Goal: Obtain resource: Download file/media

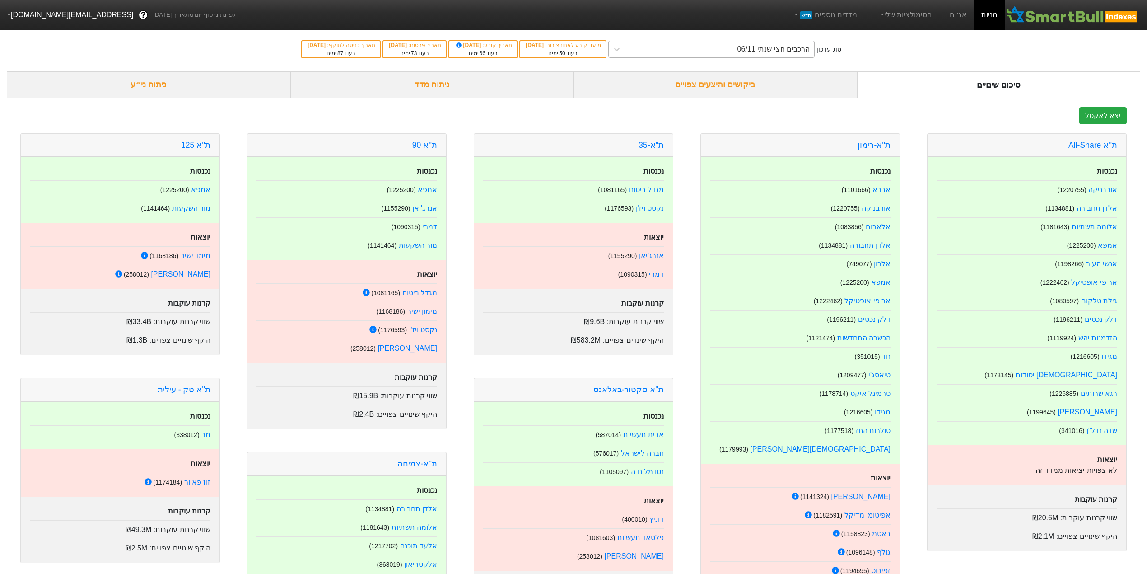
click at [785, 51] on div "הרכבים חצי שנתי 06/11" at bounding box center [774, 49] width 72 height 11
click at [964, 13] on link "אג״ח" at bounding box center [959, 15] width 32 height 30
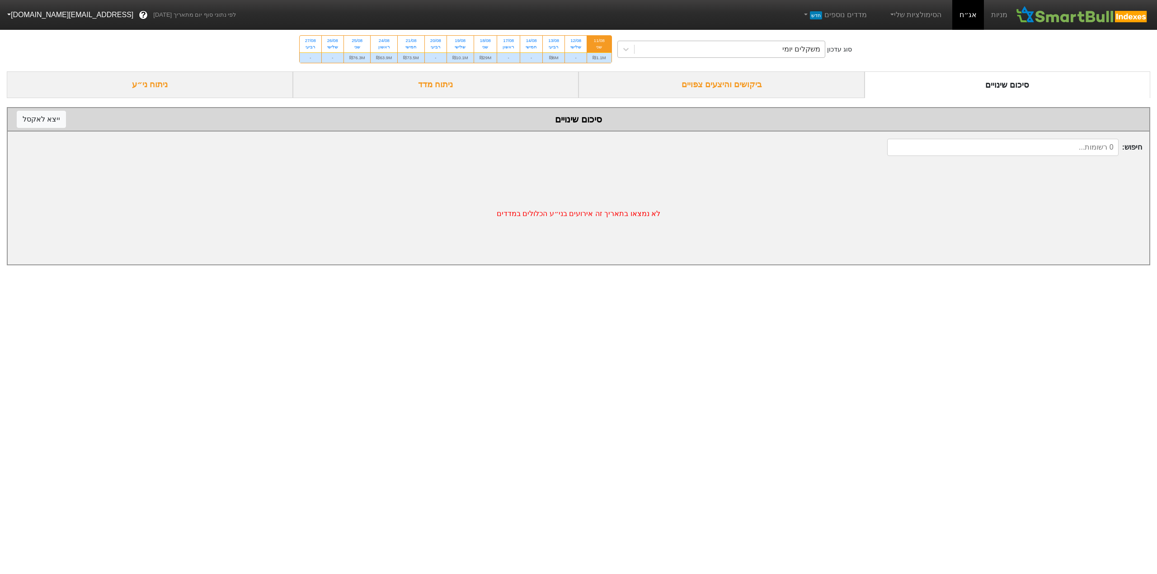
click at [743, 49] on div "משקלים יומי" at bounding box center [729, 49] width 191 height 16
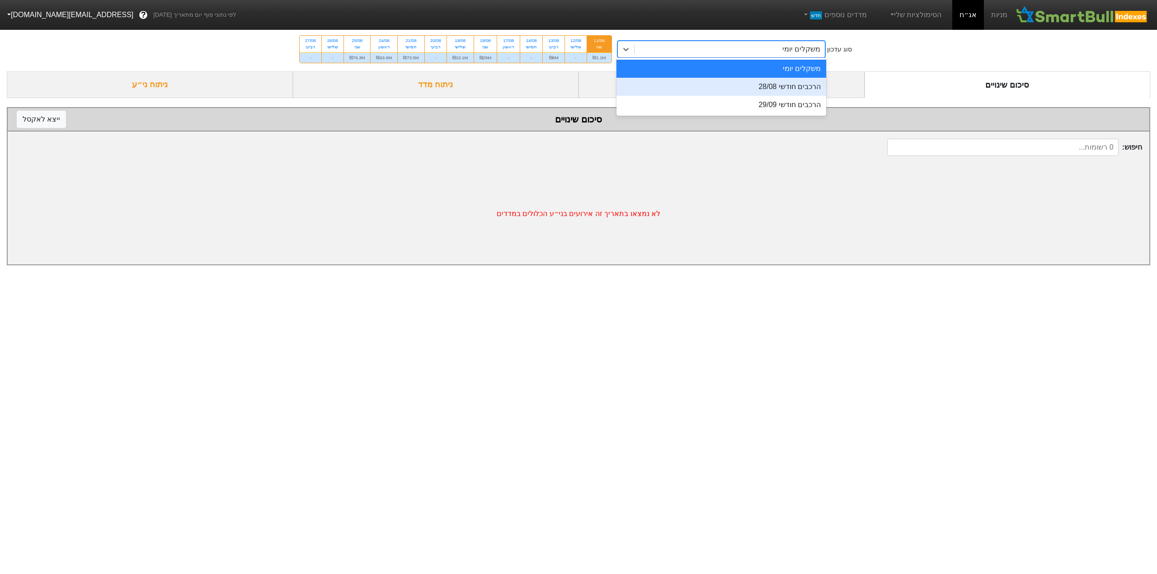
click at [756, 91] on div "הרכבים חודשי 28/08" at bounding box center [721, 87] width 210 height 18
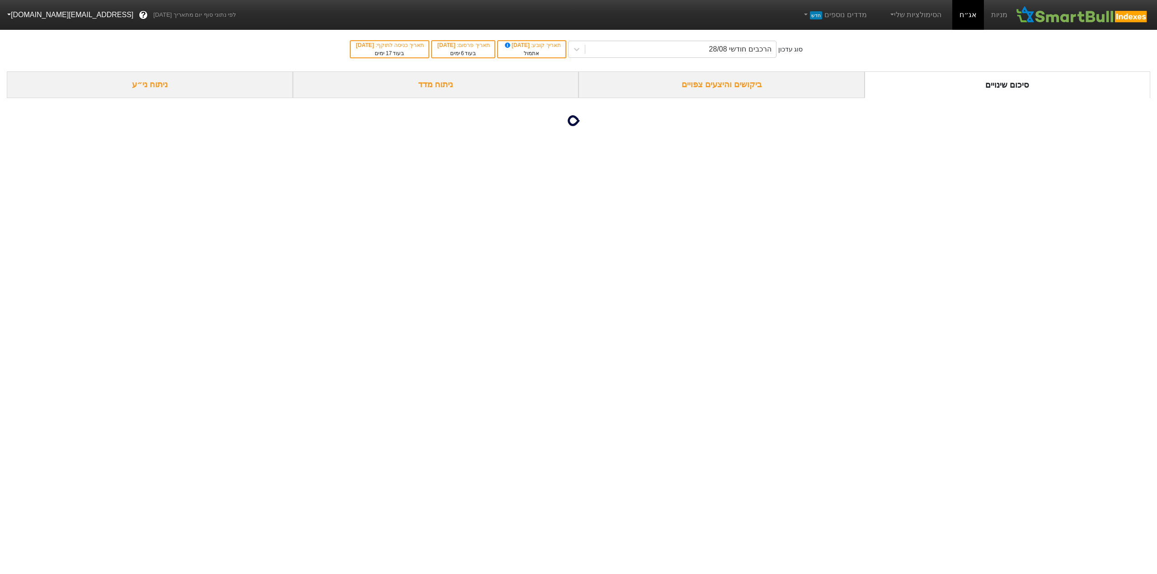
click at [127, 89] on div "ניתוח ני״ע" at bounding box center [150, 84] width 286 height 27
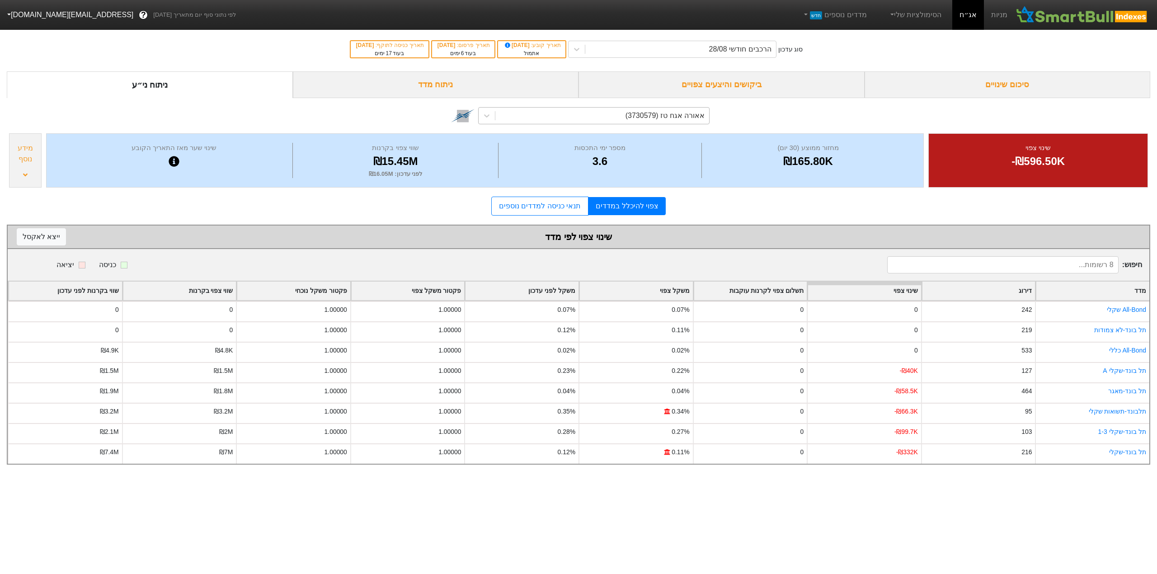
click at [588, 115] on div "אאורה אגח טז (3730579)" at bounding box center [602, 116] width 214 height 16
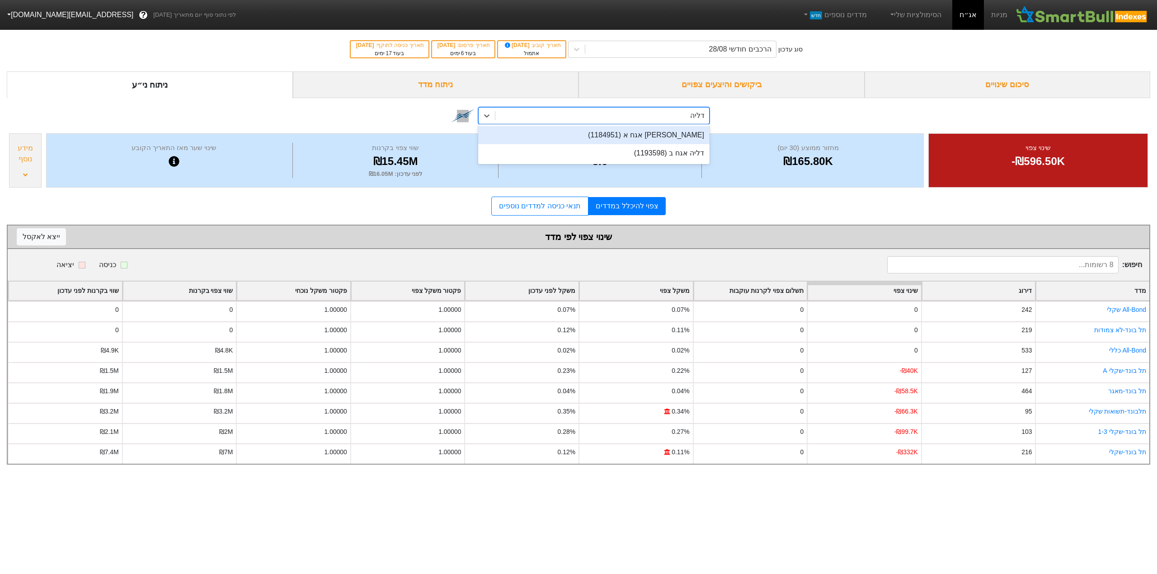
type input "דליה"
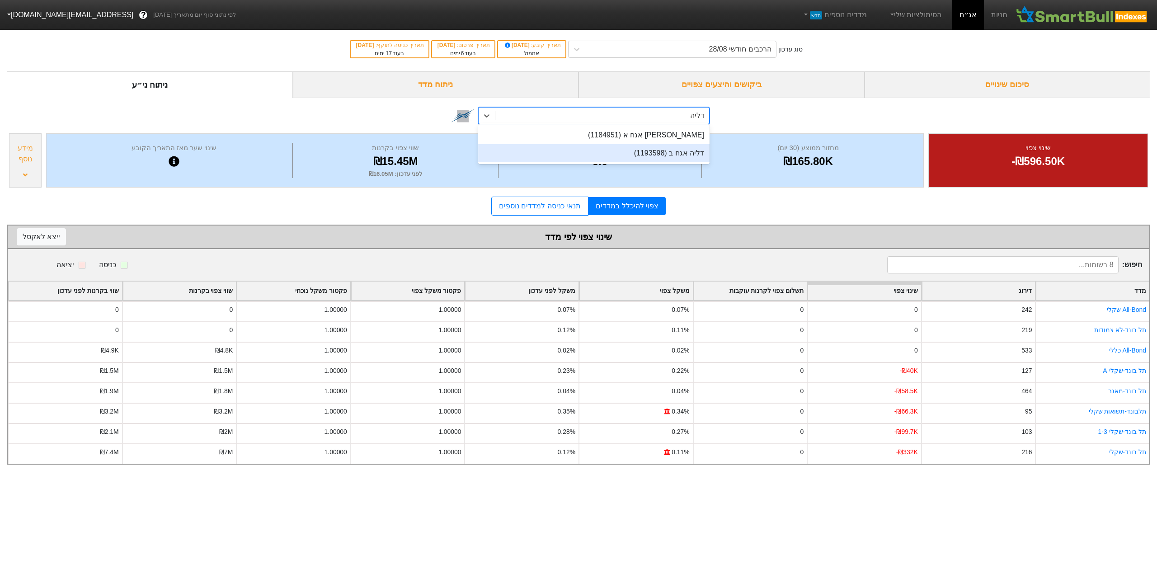
click at [678, 156] on div "דליה אגח ב (1193598)" at bounding box center [593, 153] width 231 height 18
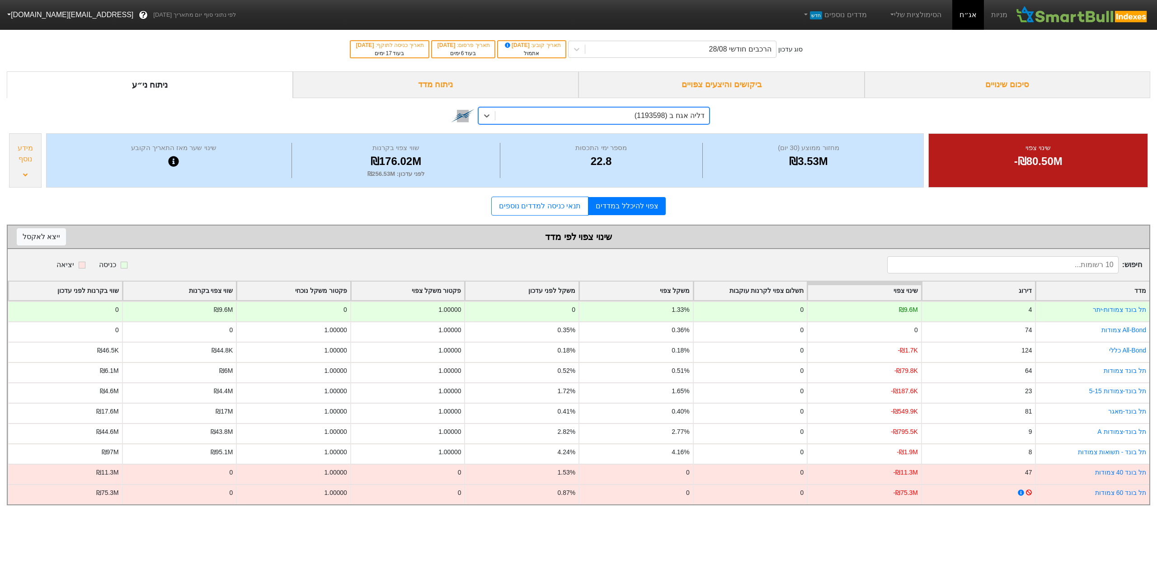
click at [450, 82] on div "ניתוח מדד" at bounding box center [436, 84] width 286 height 27
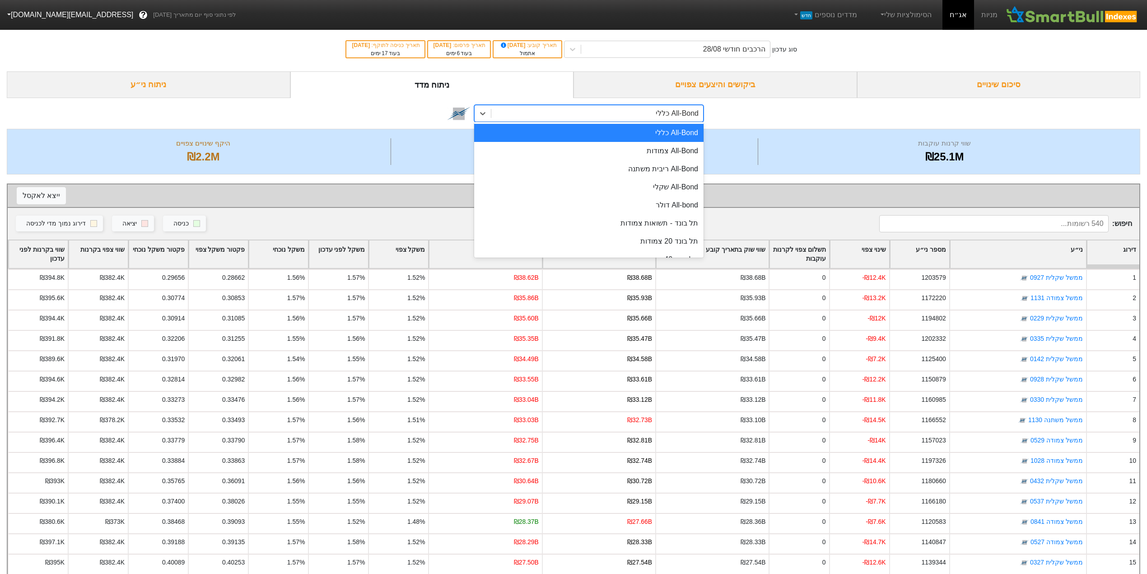
click at [659, 111] on div "All-Bond כללי" at bounding box center [677, 113] width 43 height 11
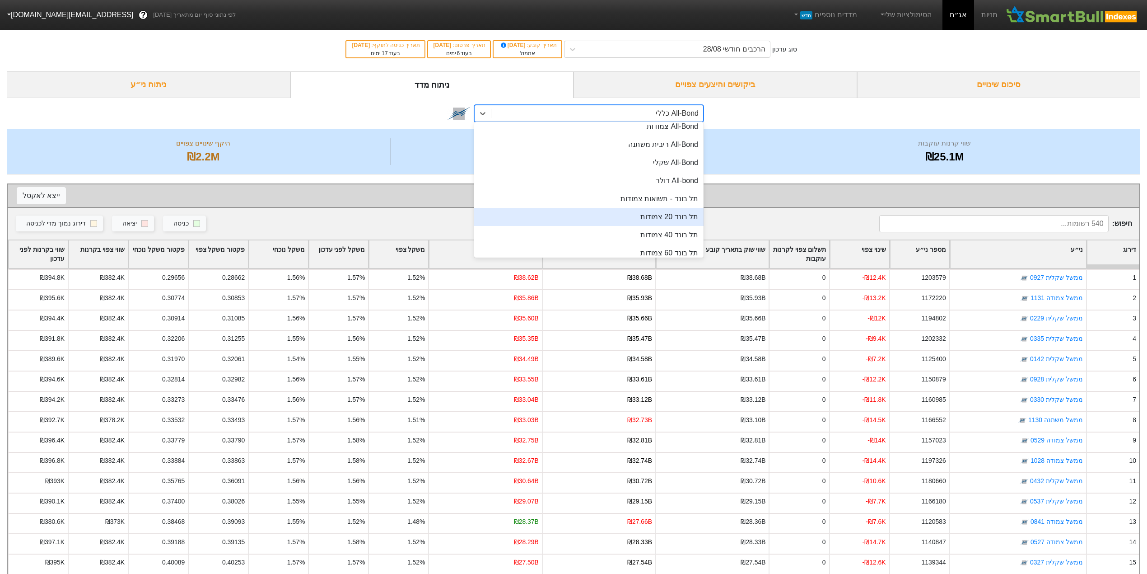
scroll to position [60, 0]
click at [656, 204] on div "תל בונד 40 צמודות" at bounding box center [588, 199] width 229 height 18
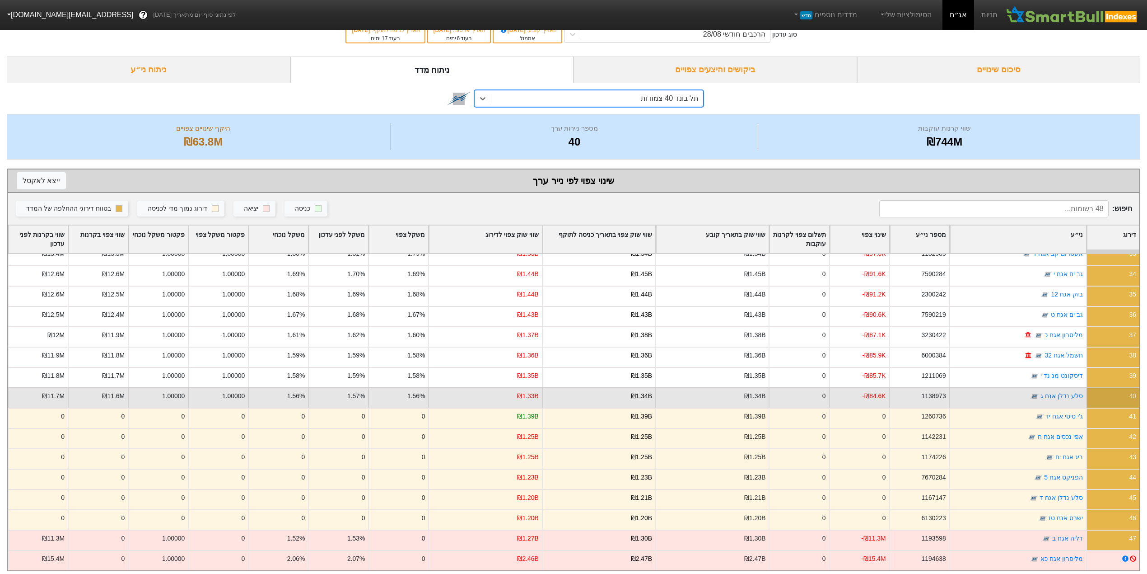
scroll to position [29, 0]
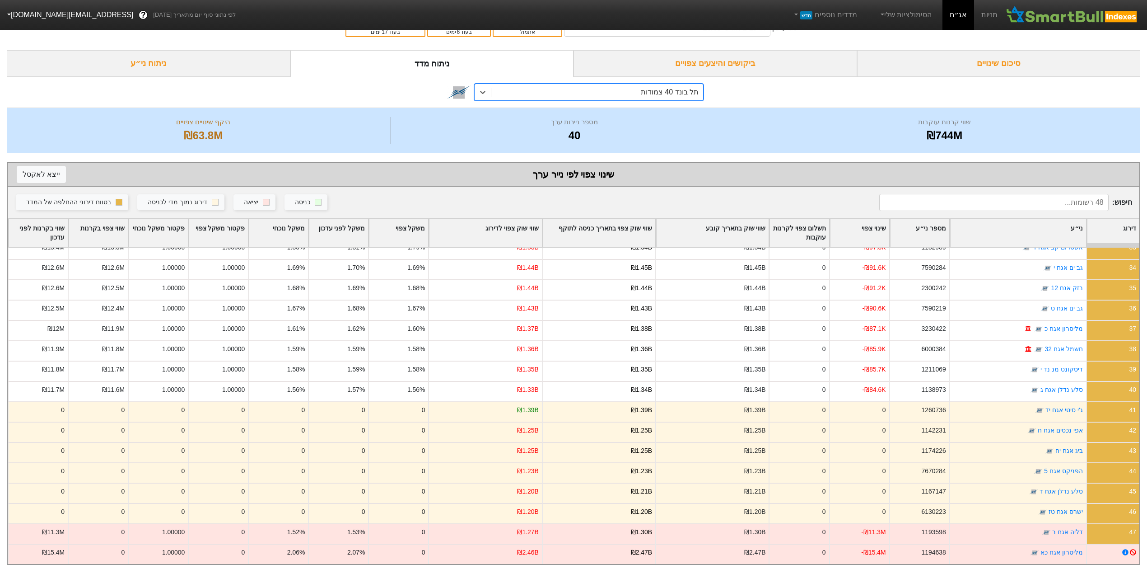
click at [621, 91] on div "תל בונד 40 צמודות" at bounding box center [598, 92] width 212 height 16
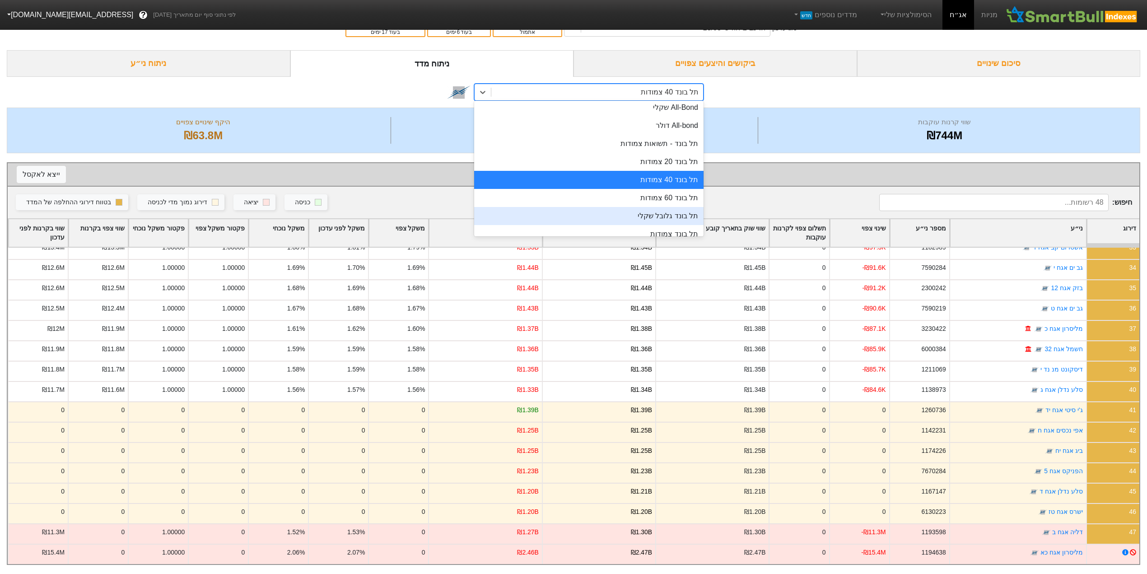
scroll to position [77, 0]
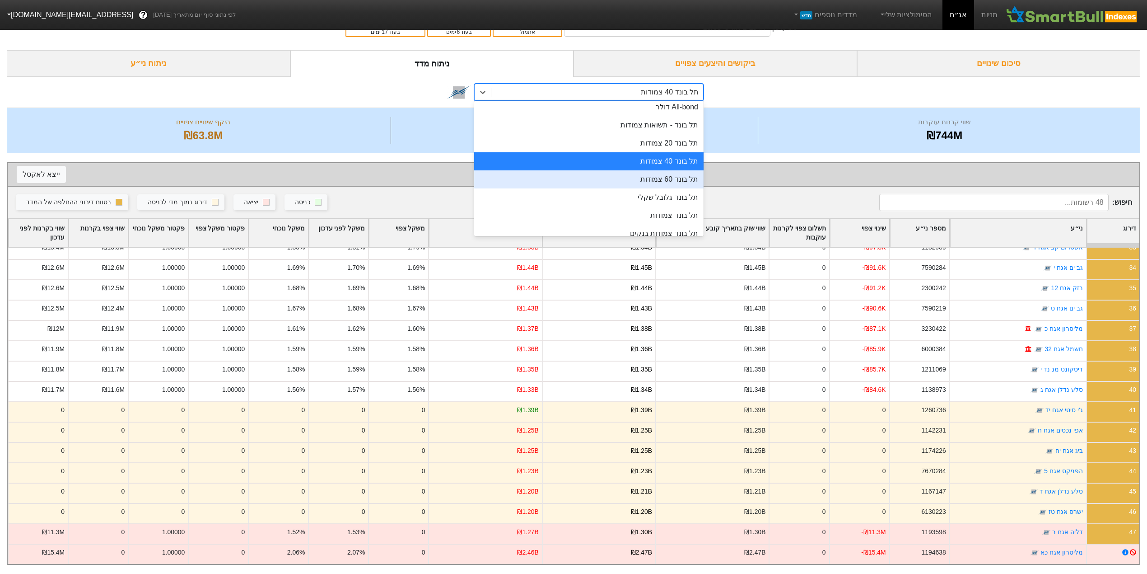
click at [670, 171] on div "תל בונד 60 צמודות" at bounding box center [588, 179] width 229 height 18
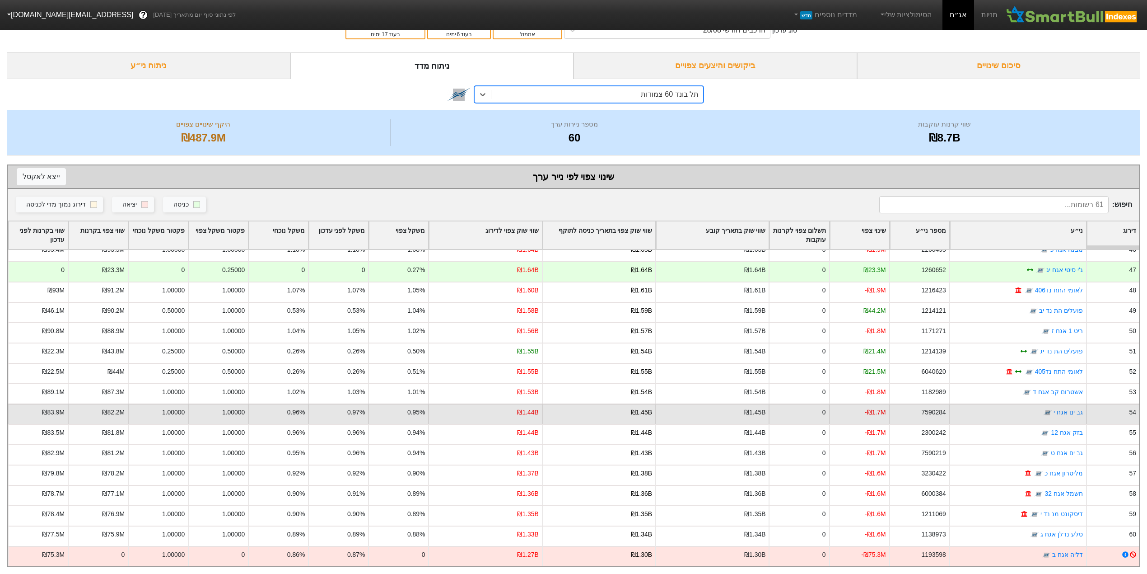
scroll to position [29, 0]
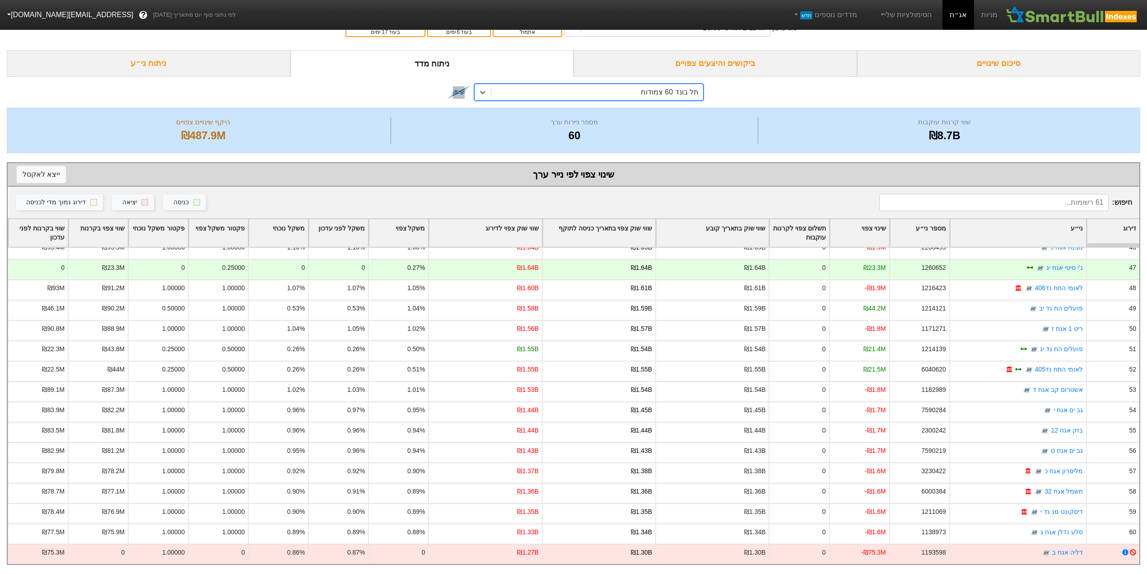
click at [598, 84] on div "תל בונד 60 צמודות" at bounding box center [598, 92] width 212 height 16
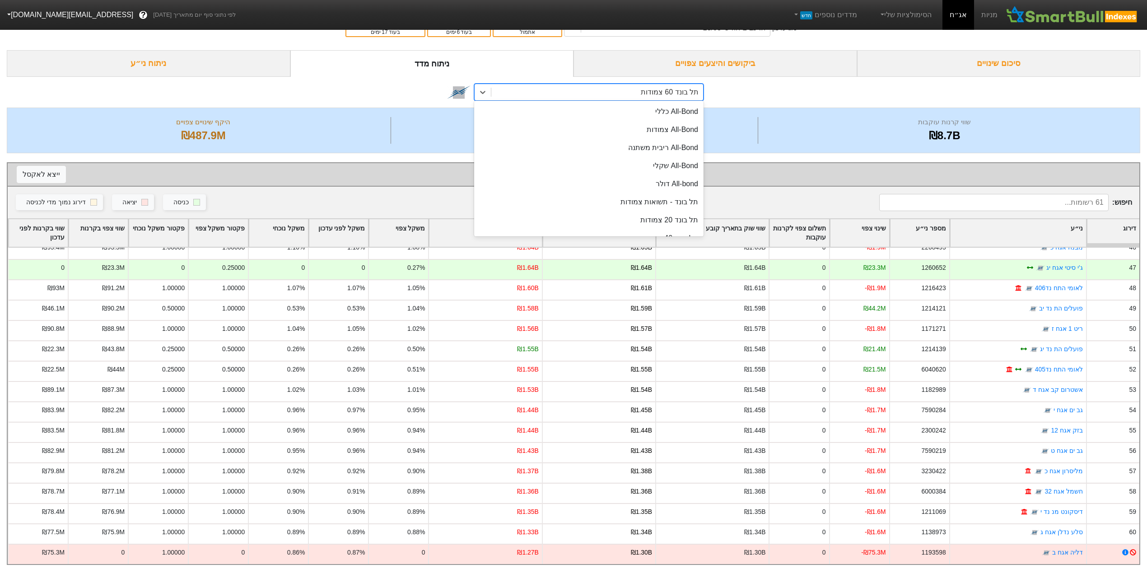
scroll to position [35, 0]
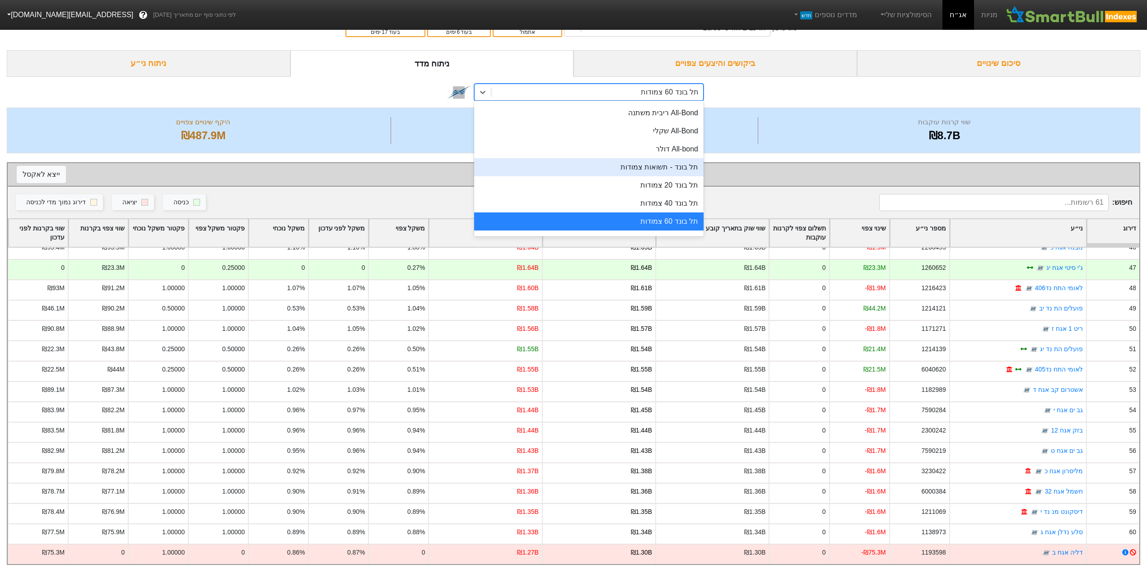
click at [598, 158] on div "תל בונד - תשואות צמודות" at bounding box center [588, 167] width 229 height 18
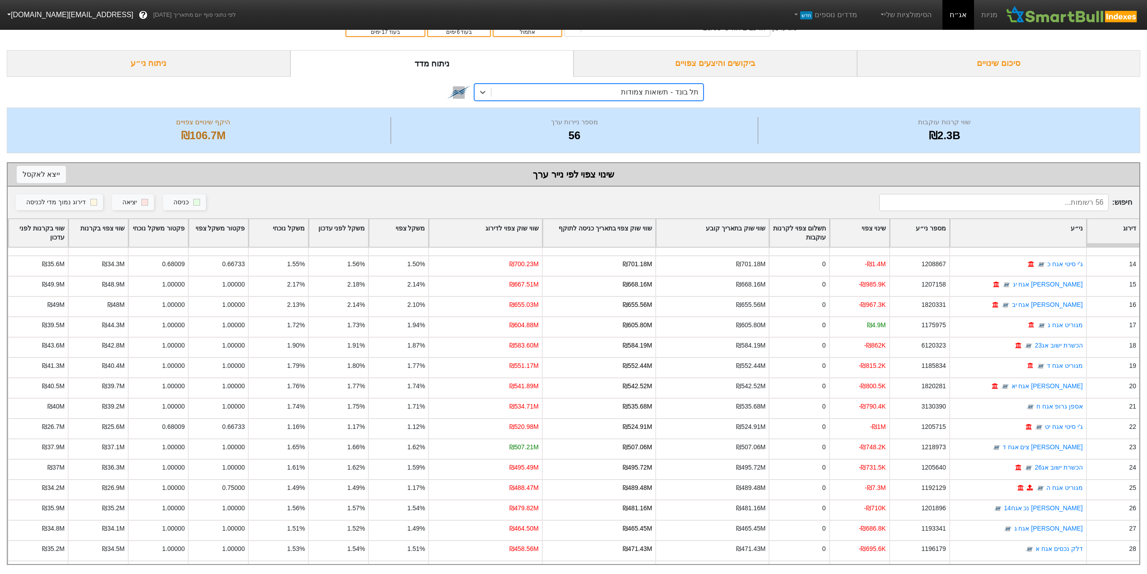
scroll to position [220, 0]
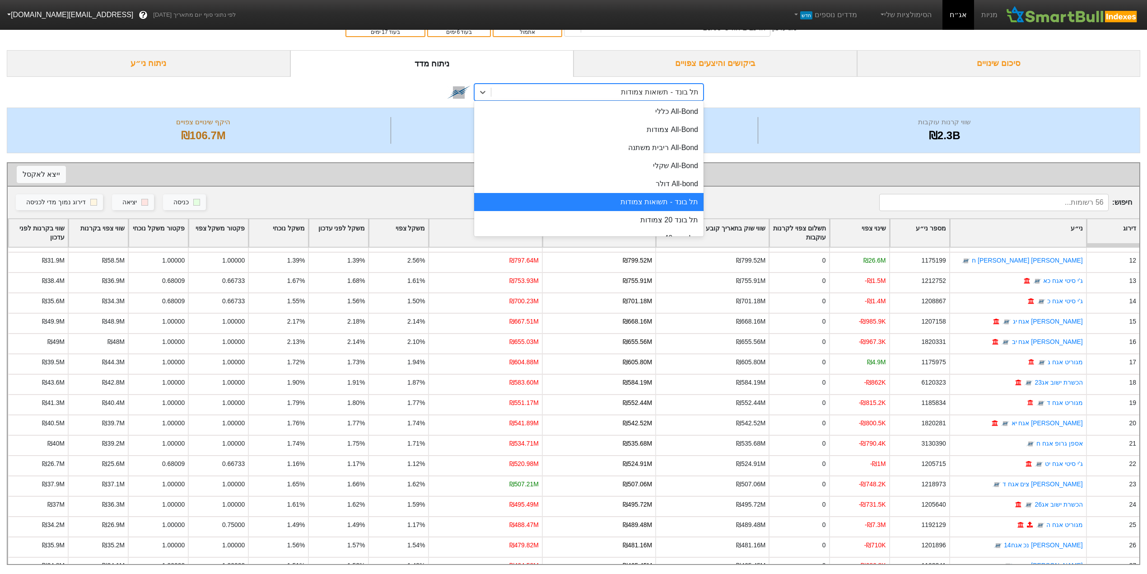
click at [637, 87] on div "תל בונד - תשואות צמודות" at bounding box center [660, 92] width 78 height 11
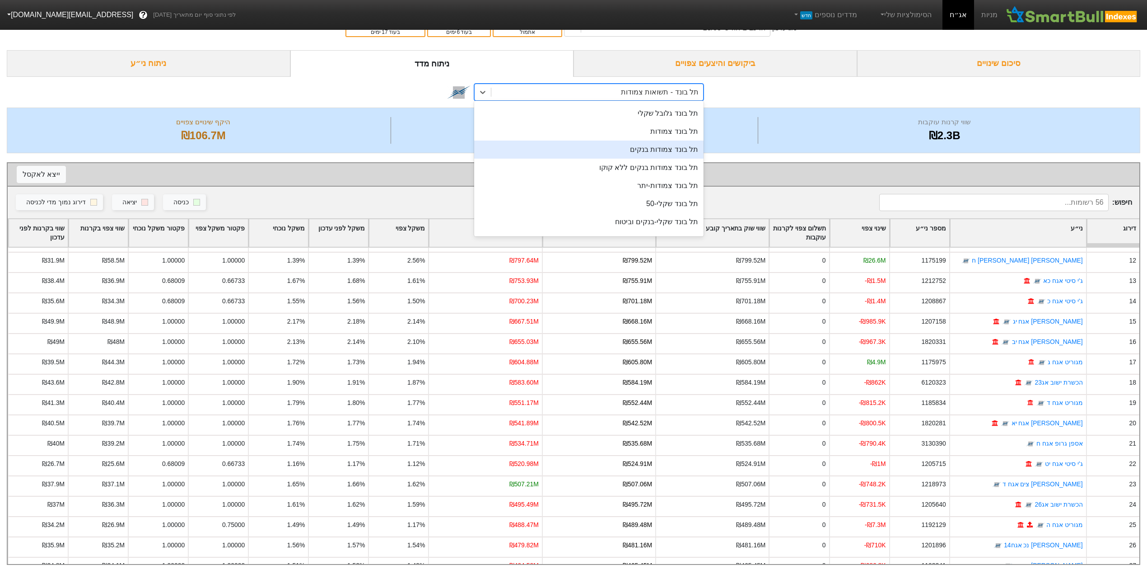
scroll to position [181, 0]
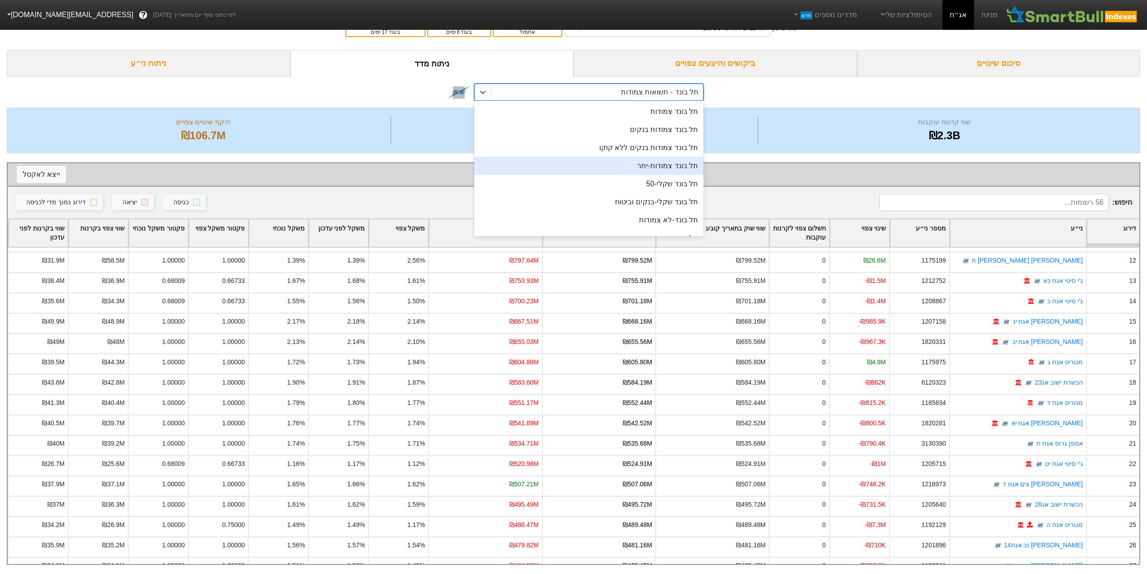
click at [638, 164] on div "תל בונד צמודות-יתר" at bounding box center [588, 166] width 229 height 18
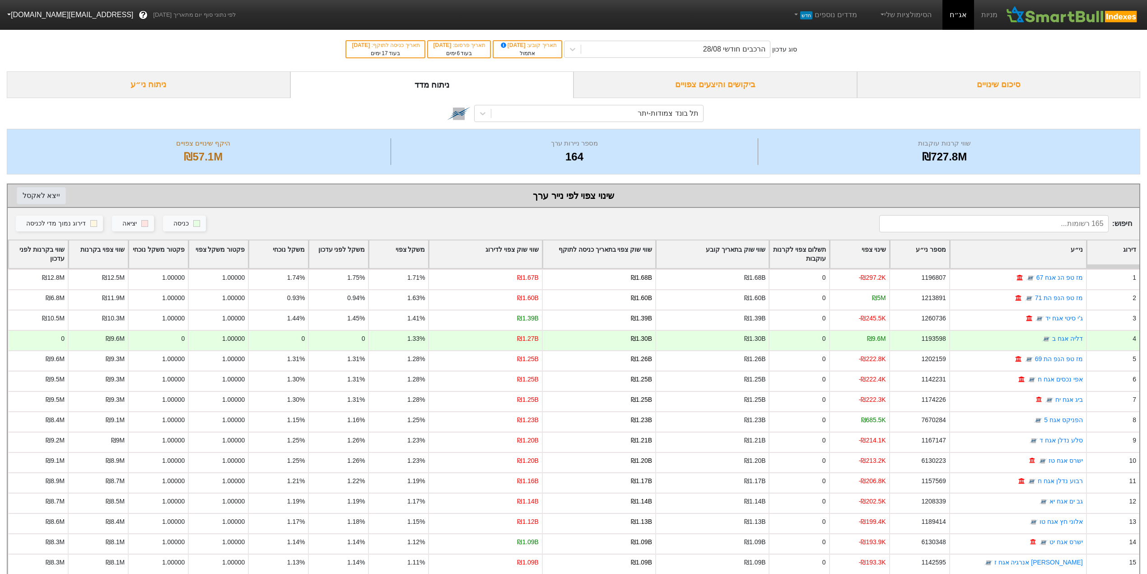
click at [33, 190] on button "ייצא ל אקסל" at bounding box center [41, 195] width 49 height 17
click at [578, 114] on div "תל בונד צמודות-יתר" at bounding box center [598, 113] width 212 height 16
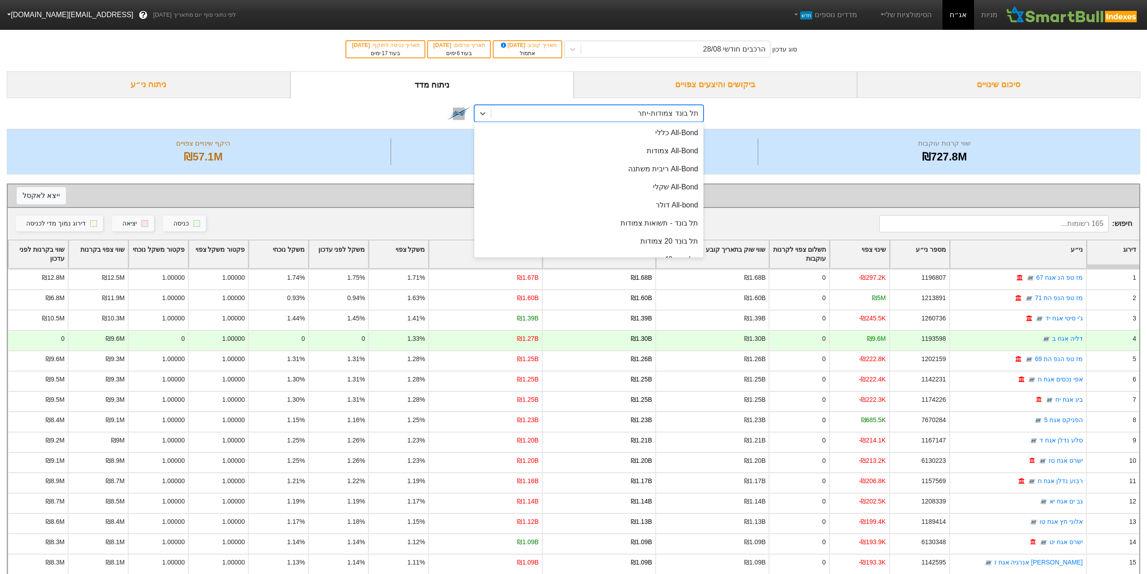
scroll to position [125, 0]
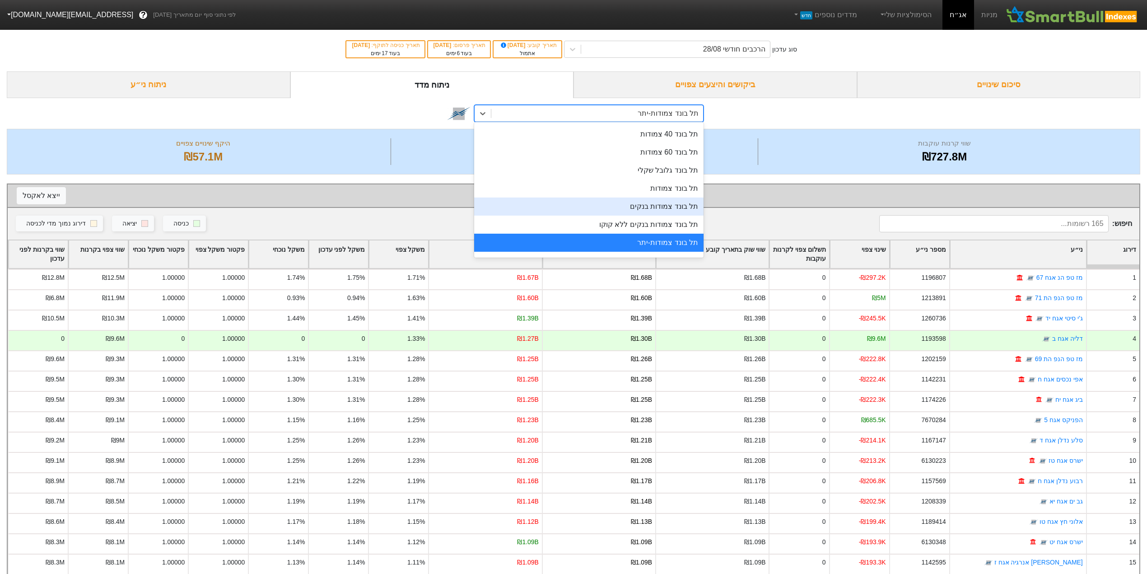
click at [642, 203] on div "תל בונד צמודות בנקים" at bounding box center [588, 206] width 229 height 18
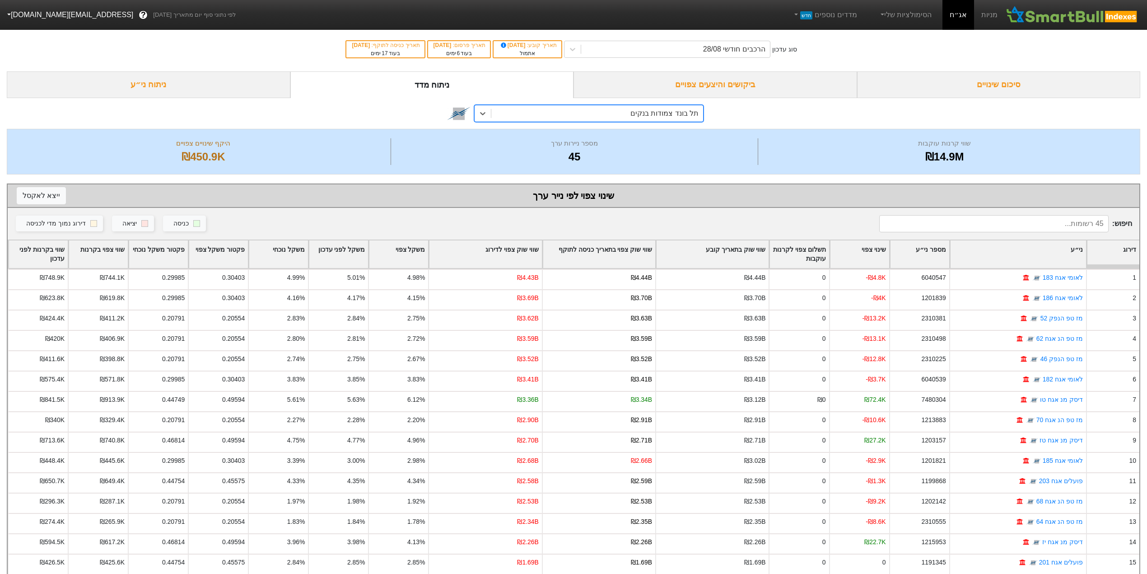
click at [618, 110] on div "תל בונד צמודות בנקים" at bounding box center [598, 113] width 212 height 16
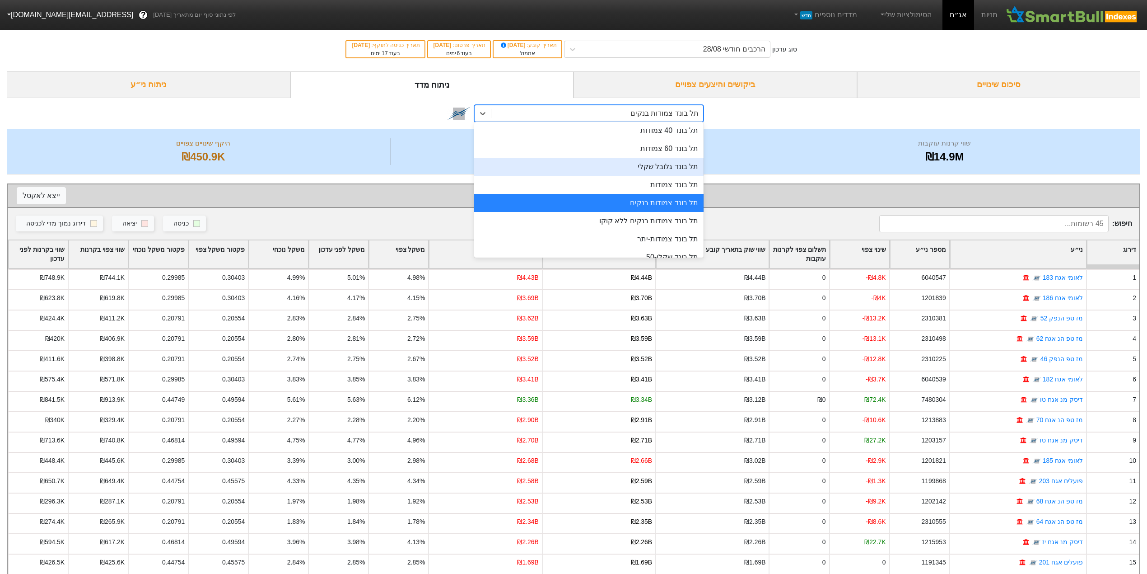
scroll to position [149, 0]
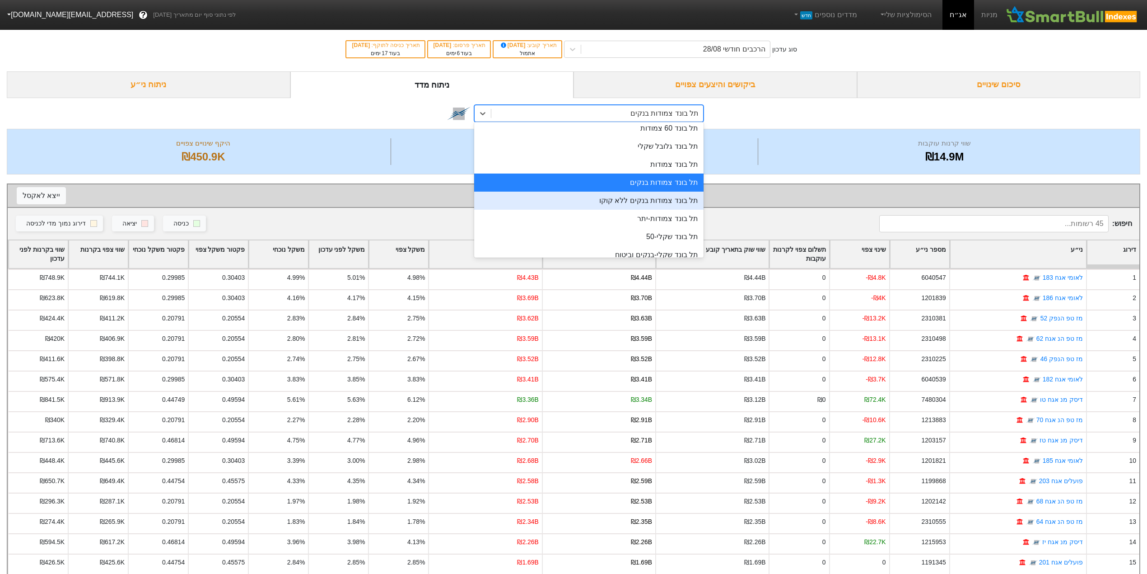
click at [622, 201] on div "תל בונד צמודות בנקים ללא קוקו" at bounding box center [588, 201] width 229 height 18
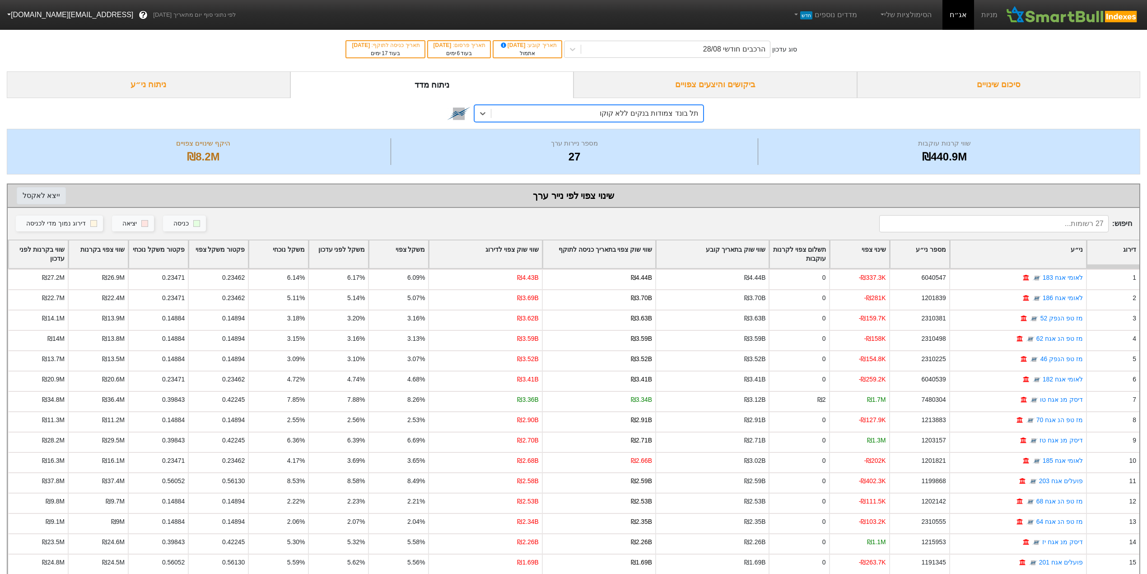
click at [43, 192] on button "ייצא ל אקסל" at bounding box center [41, 195] width 49 height 17
click at [850, 148] on div "שווי קרנות עוקבות" at bounding box center [945, 143] width 368 height 10
click at [590, 111] on div "תל בונד צמודות בנקים ללא קוקו" at bounding box center [598, 113] width 212 height 16
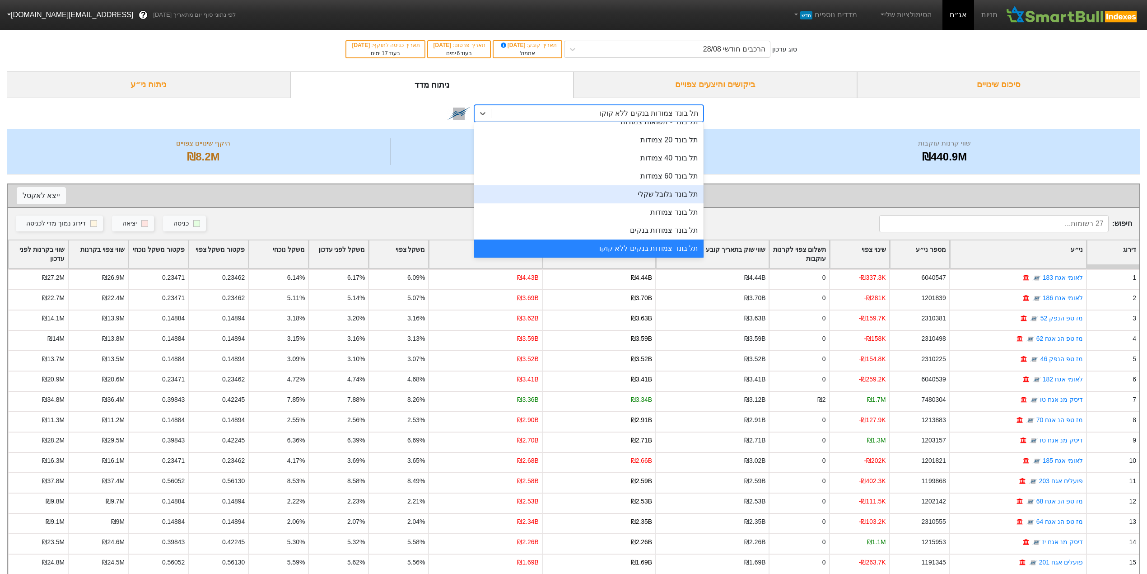
scroll to position [120, 0]
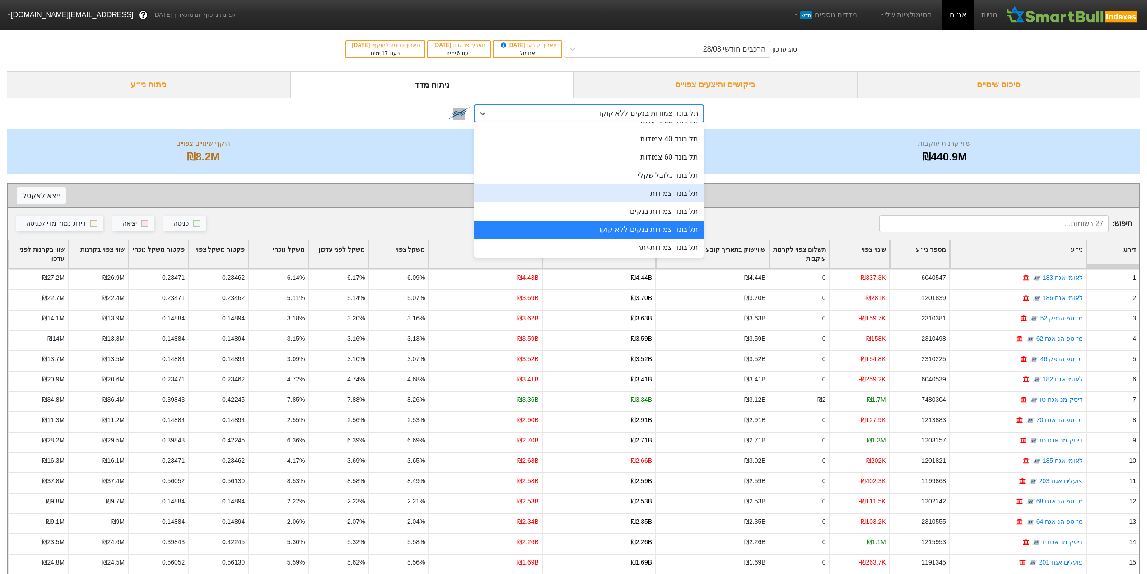
click at [633, 192] on div "תל בונד צמודות" at bounding box center [588, 193] width 229 height 18
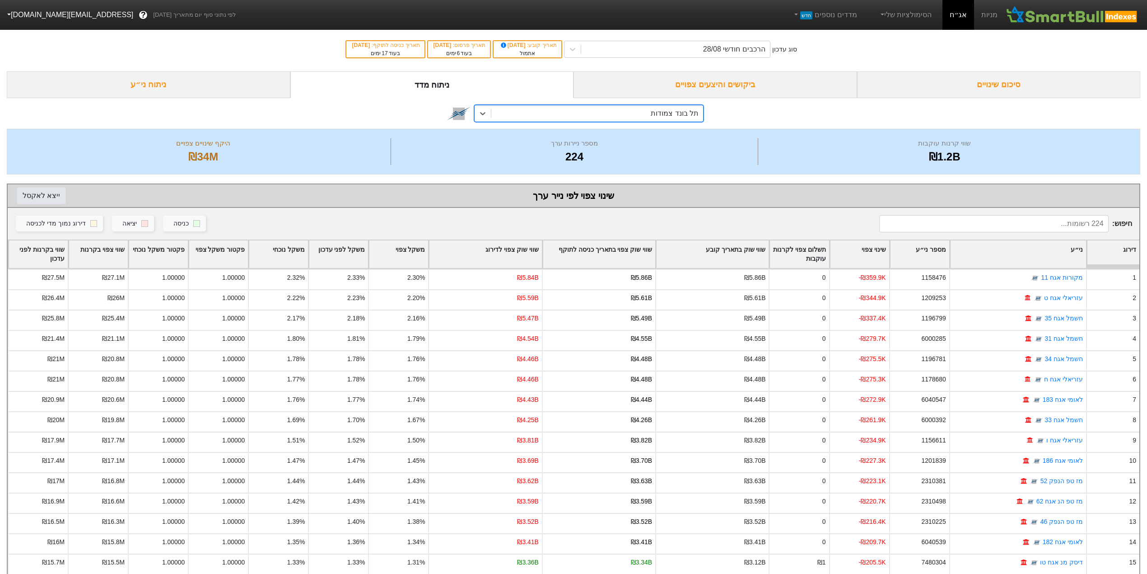
click at [42, 197] on button "ייצא ל אקסל" at bounding box center [41, 195] width 49 height 17
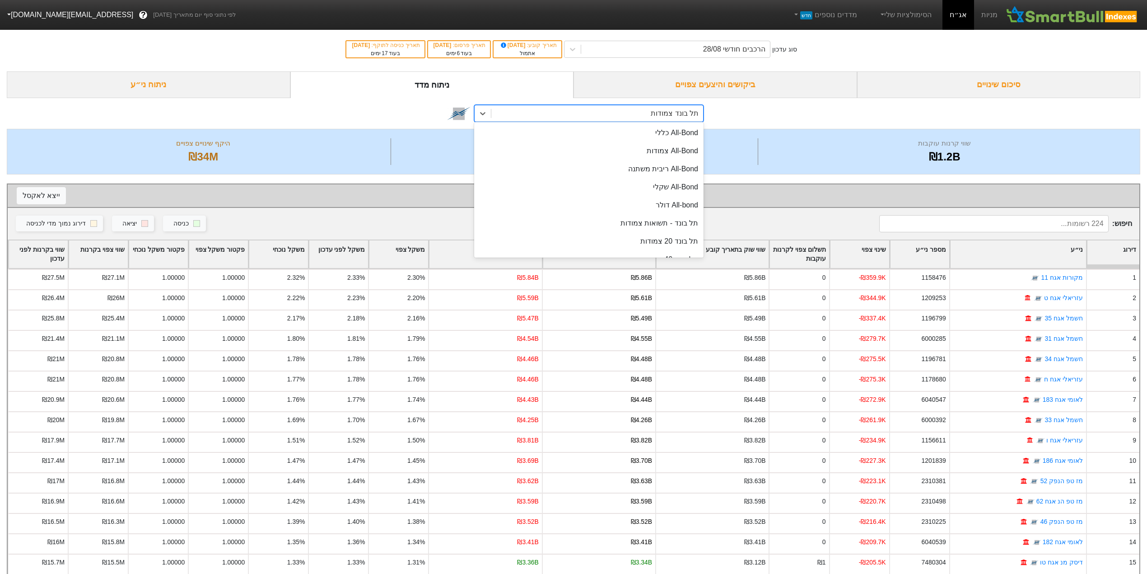
click at [655, 114] on div "תל בונד צמודות" at bounding box center [598, 113] width 212 height 16
click at [660, 221] on div "תל בונד-צמודות AA-AAA" at bounding box center [588, 219] width 229 height 18
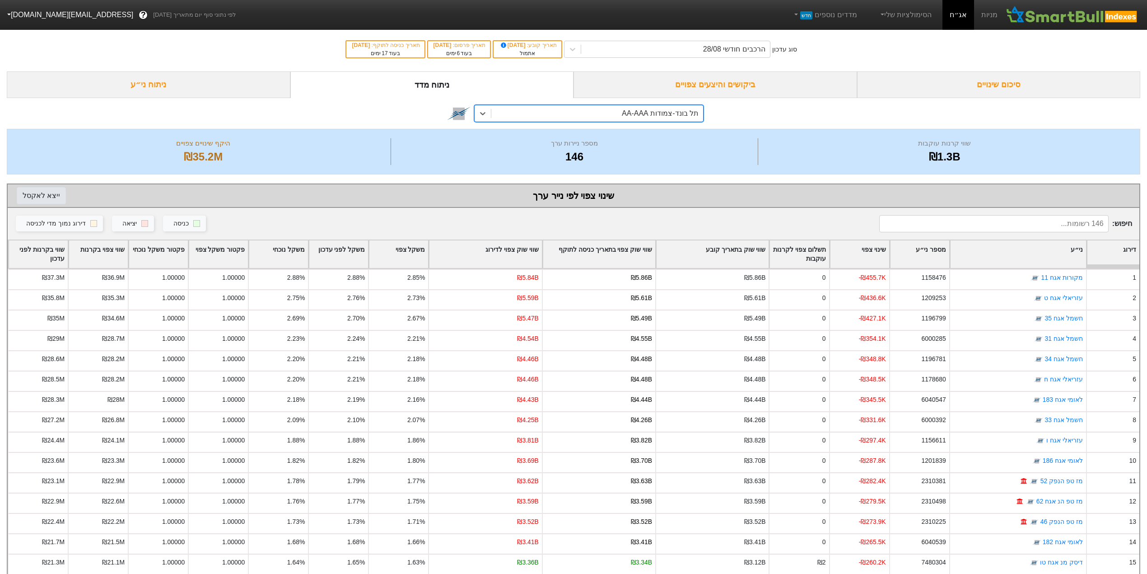
click at [43, 198] on button "ייצא ל אקסל" at bounding box center [41, 195] width 49 height 17
click at [629, 109] on div "תל בונד-צמודות AA-AAA" at bounding box center [660, 113] width 77 height 11
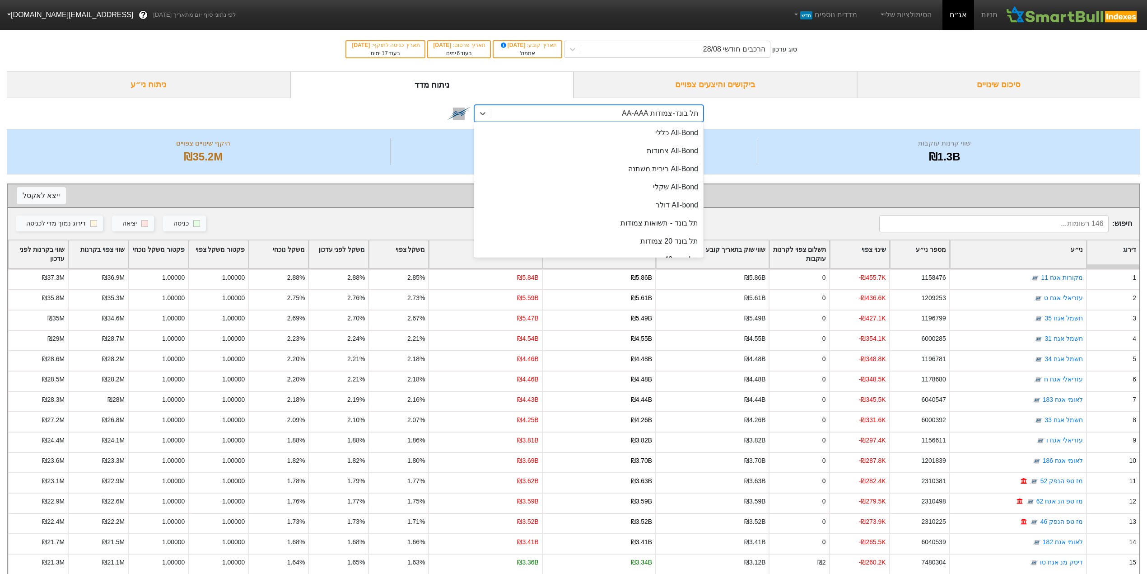
scroll to position [288, 0]
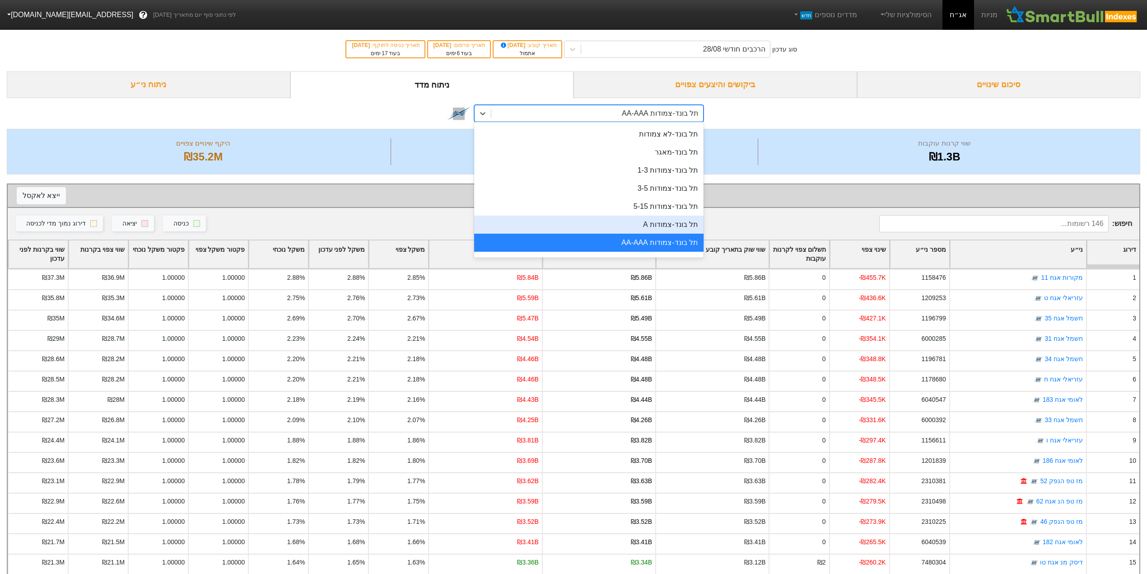
click at [620, 225] on div "תל בונד-צמודות A" at bounding box center [588, 224] width 229 height 18
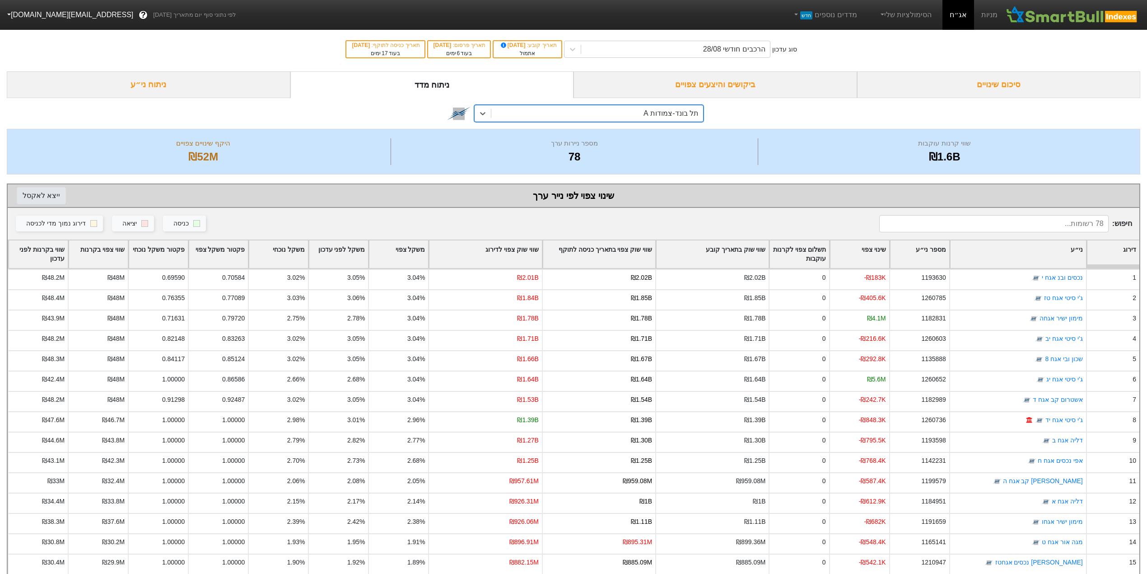
click at [37, 196] on button "ייצא ל אקסל" at bounding box center [41, 195] width 49 height 17
click at [535, 116] on div "תל בונד-צמודות A" at bounding box center [598, 113] width 212 height 16
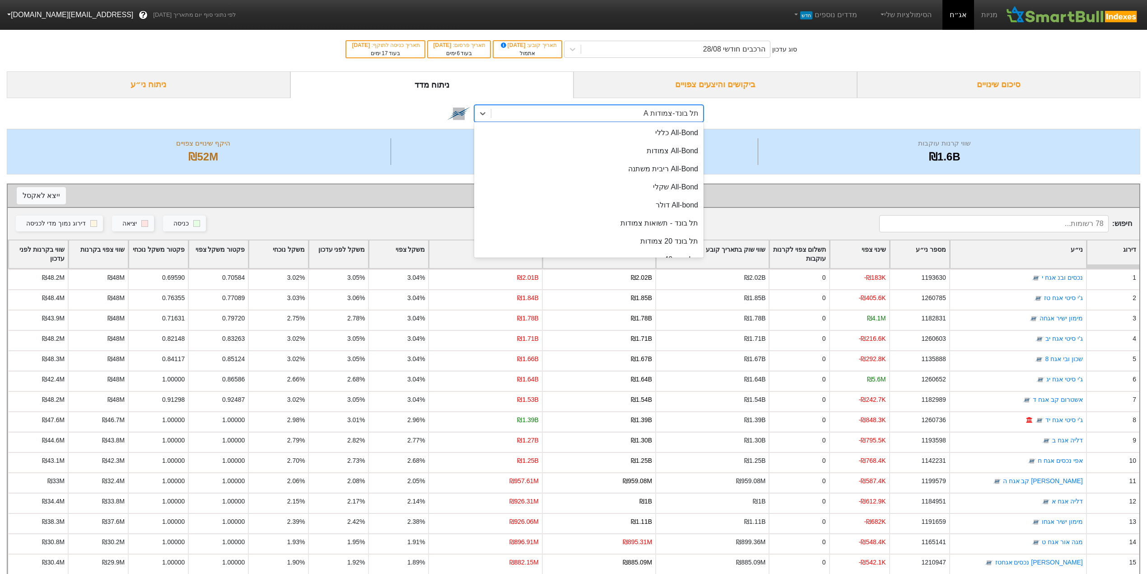
scroll to position [270, 0]
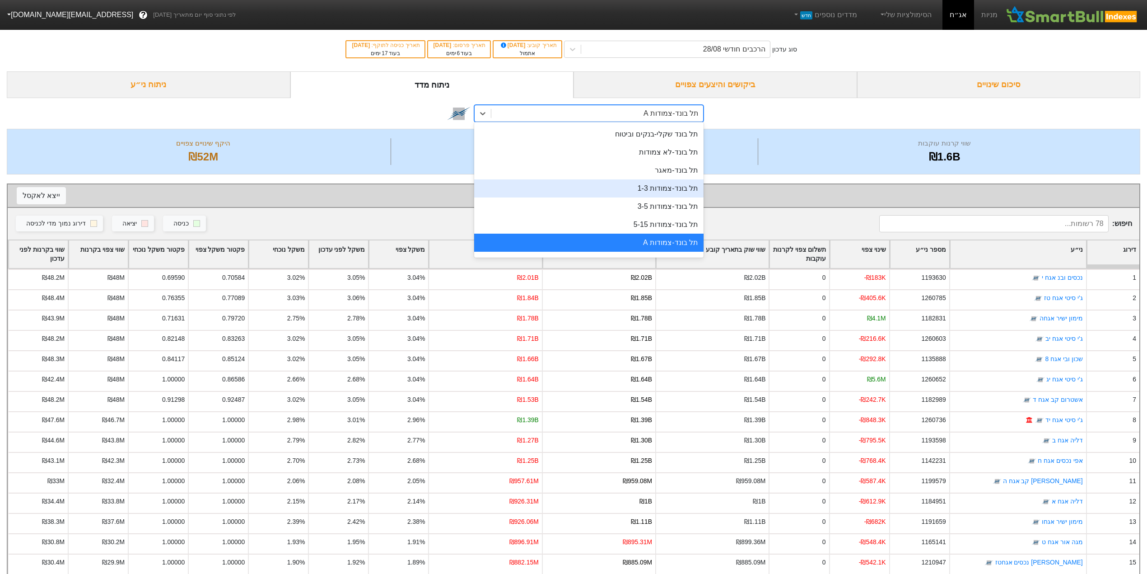
click at [585, 183] on div "תל בונד-צמודות 1-3" at bounding box center [588, 188] width 229 height 18
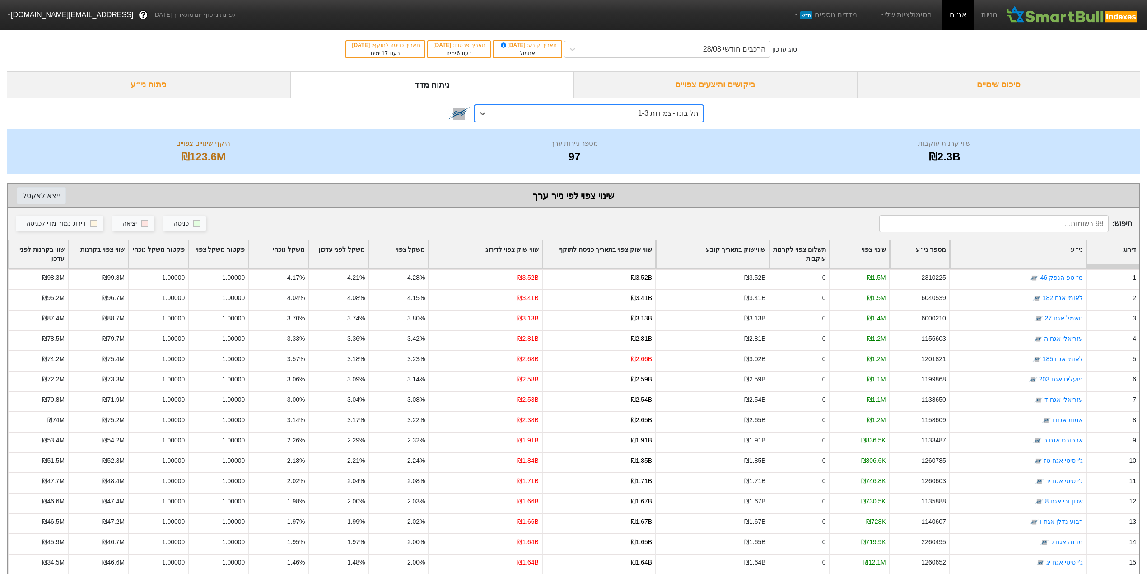
click at [42, 197] on button "ייצא ל אקסל" at bounding box center [41, 195] width 49 height 17
click at [527, 120] on div "תל בונד-צמודות 1-3" at bounding box center [598, 113] width 212 height 16
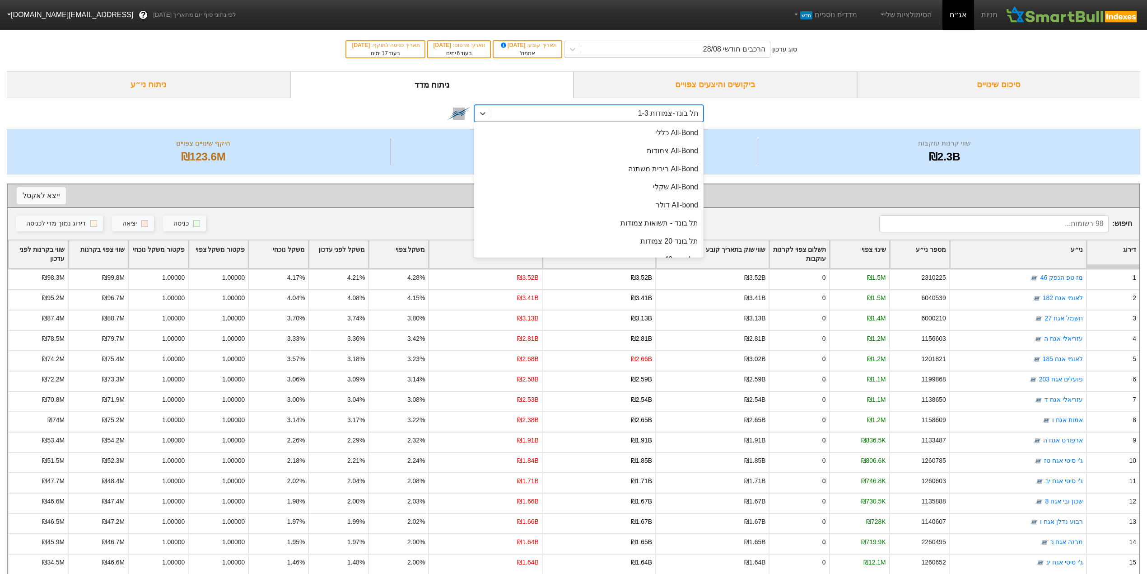
scroll to position [215, 0]
click at [646, 115] on div "תל בונד-צמודות 1-3" at bounding box center [668, 113] width 61 height 11
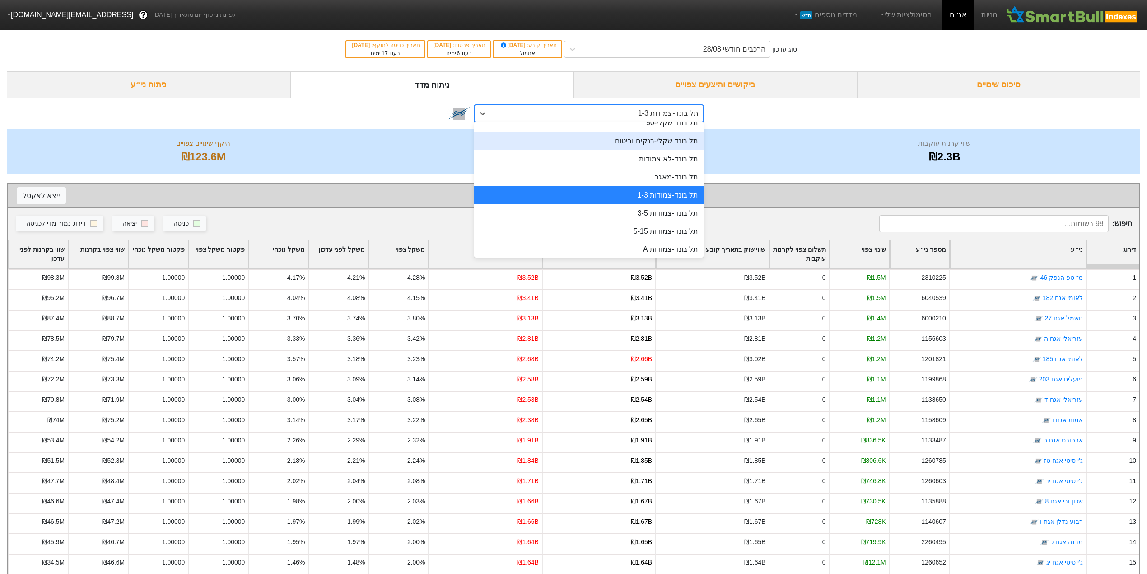
scroll to position [276, 0]
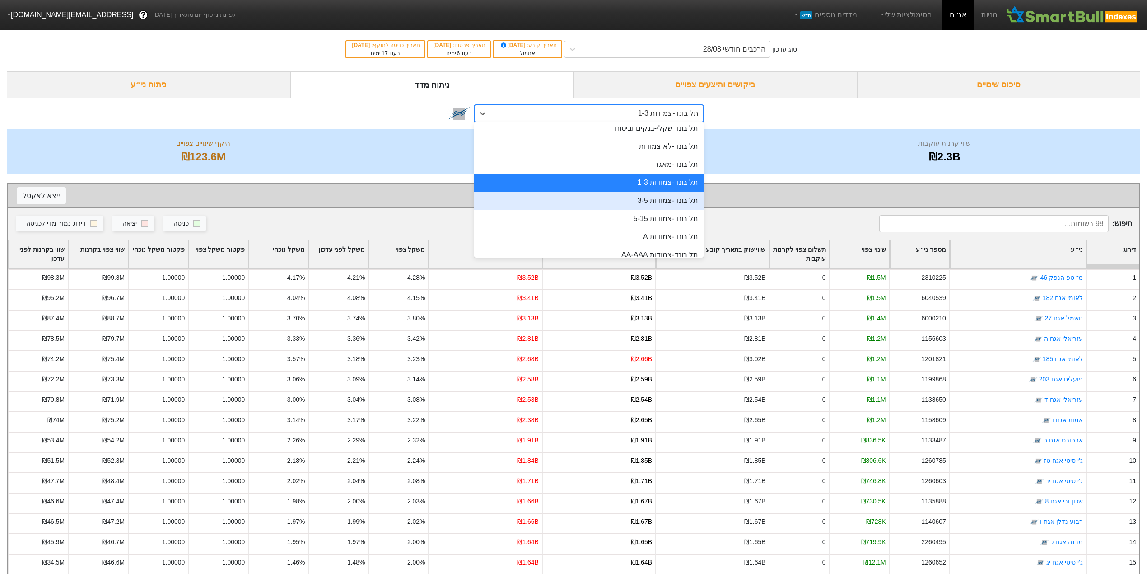
click at [661, 201] on div "תל בונד-צמודות 3-5" at bounding box center [588, 201] width 229 height 18
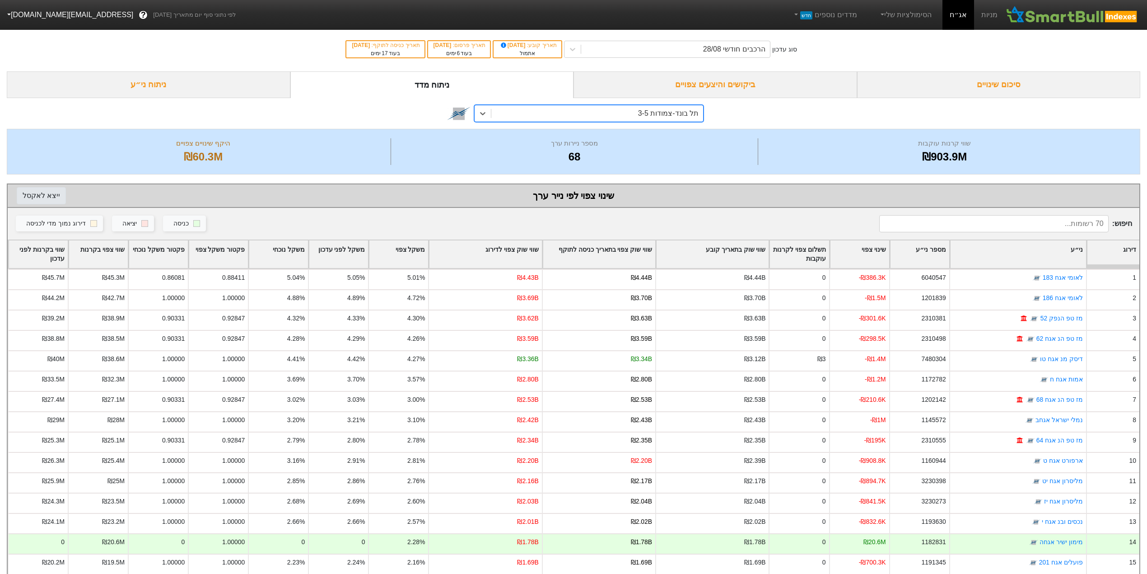
click at [33, 194] on button "ייצא ל אקסל" at bounding box center [41, 195] width 49 height 17
click at [590, 119] on div "תל בונד-צמודות 3-5" at bounding box center [598, 113] width 212 height 16
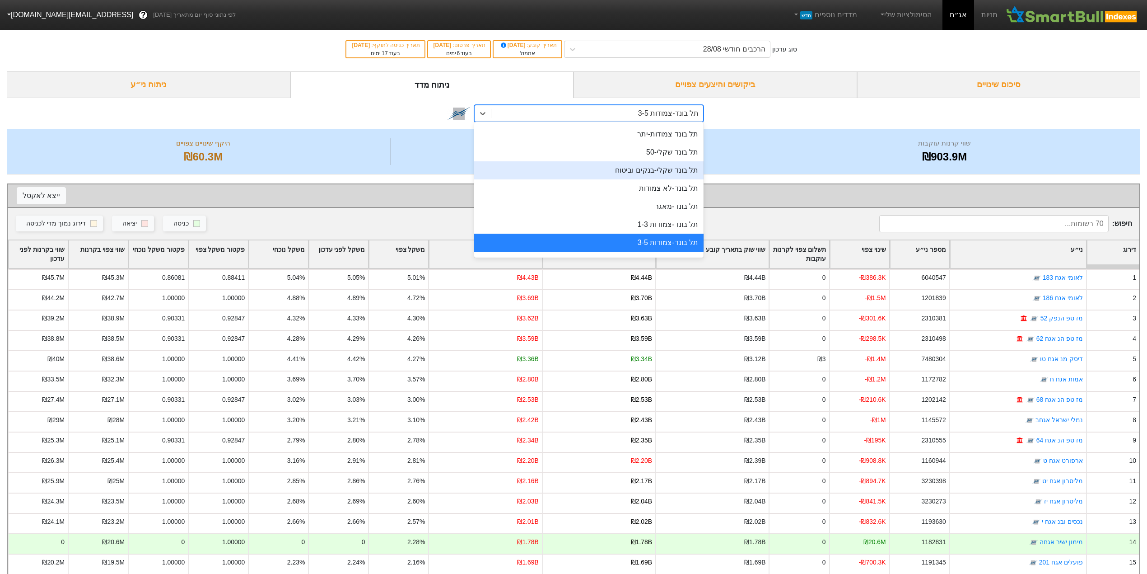
scroll to position [294, 0]
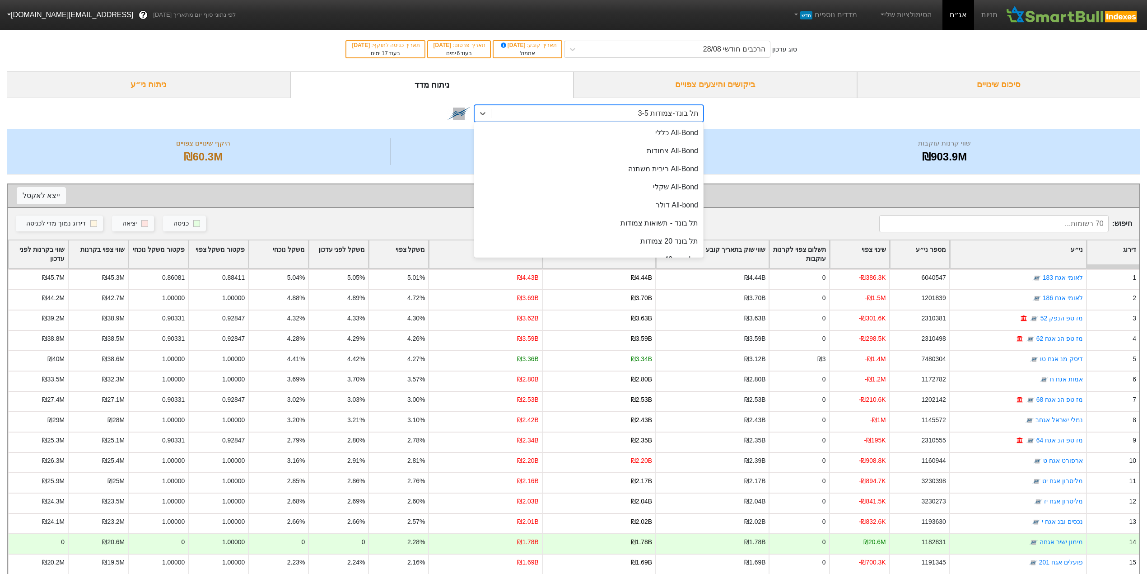
click at [639, 116] on div "תל בונד-צמודות 3-5" at bounding box center [598, 113] width 212 height 16
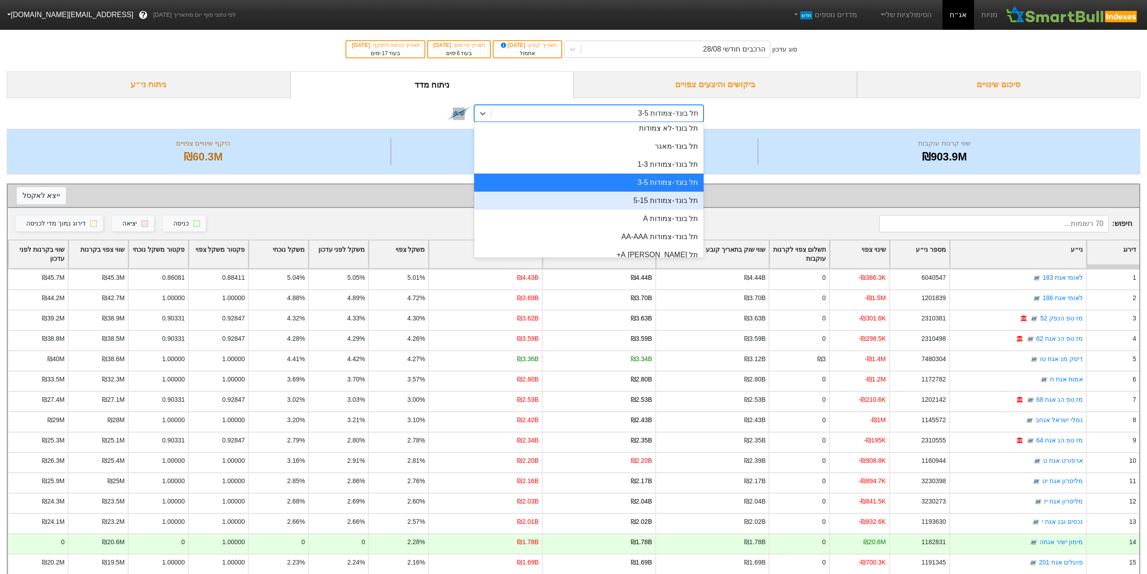
click at [642, 207] on div "תל בונד-צמודות 5-15" at bounding box center [588, 201] width 229 height 18
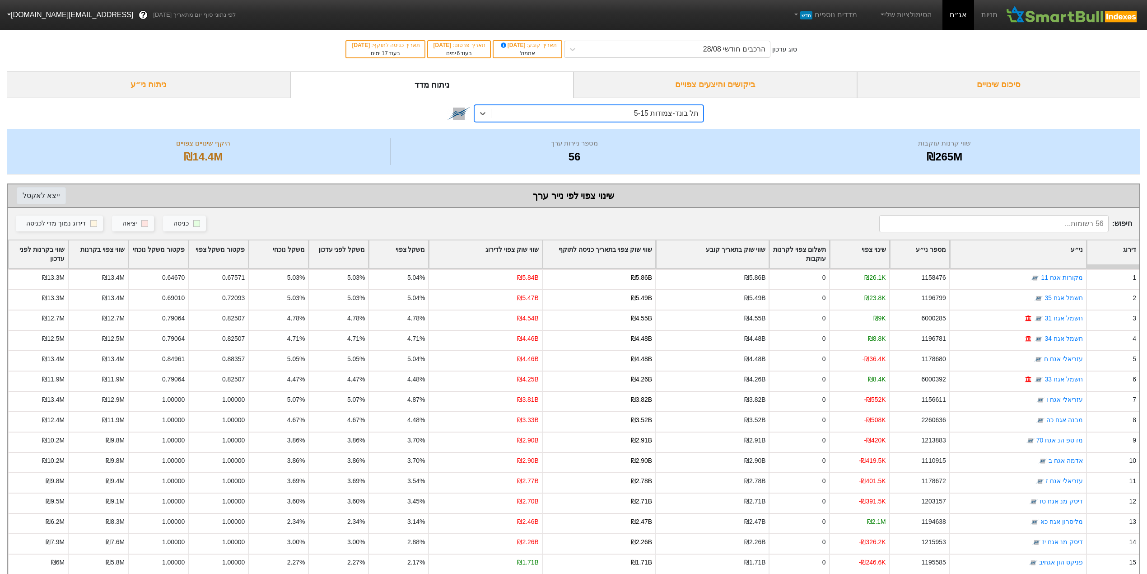
click at [40, 196] on button "ייצא ל אקסל" at bounding box center [41, 195] width 49 height 17
click at [33, 196] on button "ייצא ל אקסל" at bounding box center [41, 195] width 49 height 17
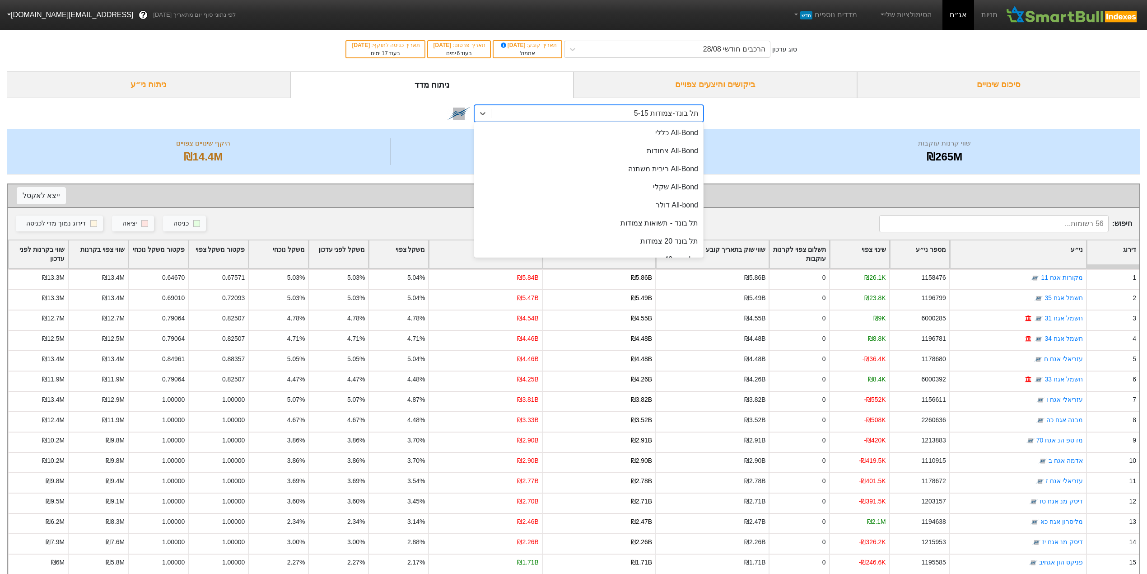
click at [626, 112] on div "תל בונד-צמודות 5-15" at bounding box center [598, 113] width 212 height 16
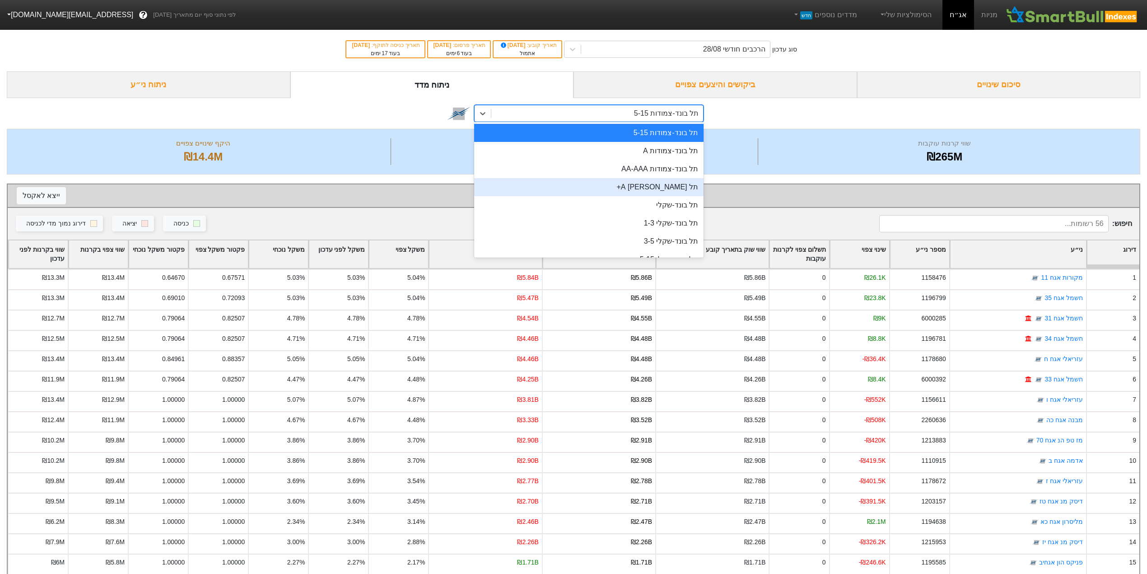
scroll to position [422, 0]
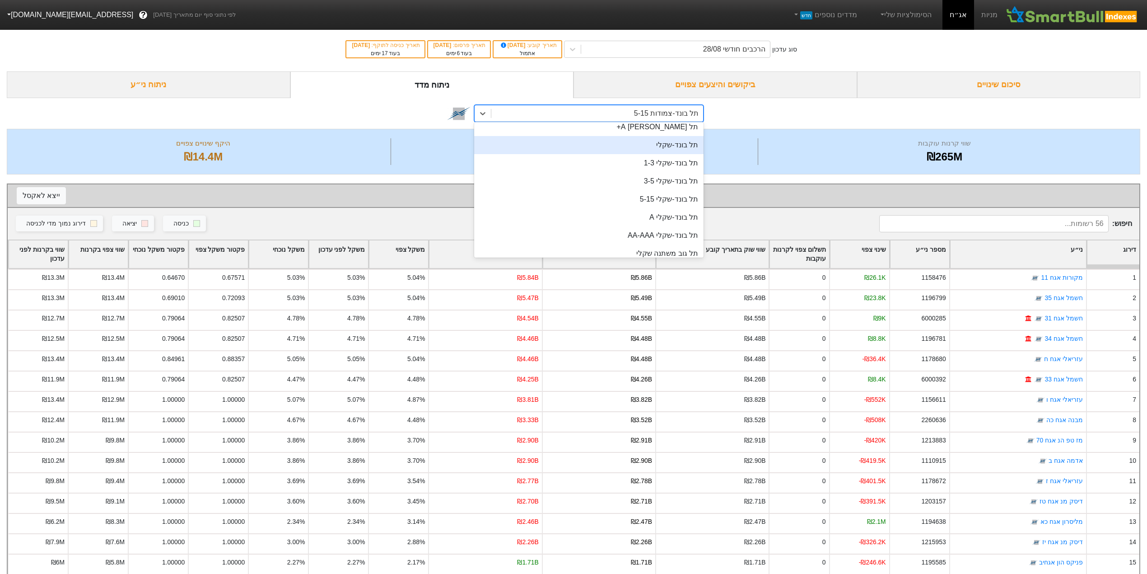
click at [651, 154] on div "תל בונד-שקלי" at bounding box center [588, 145] width 229 height 18
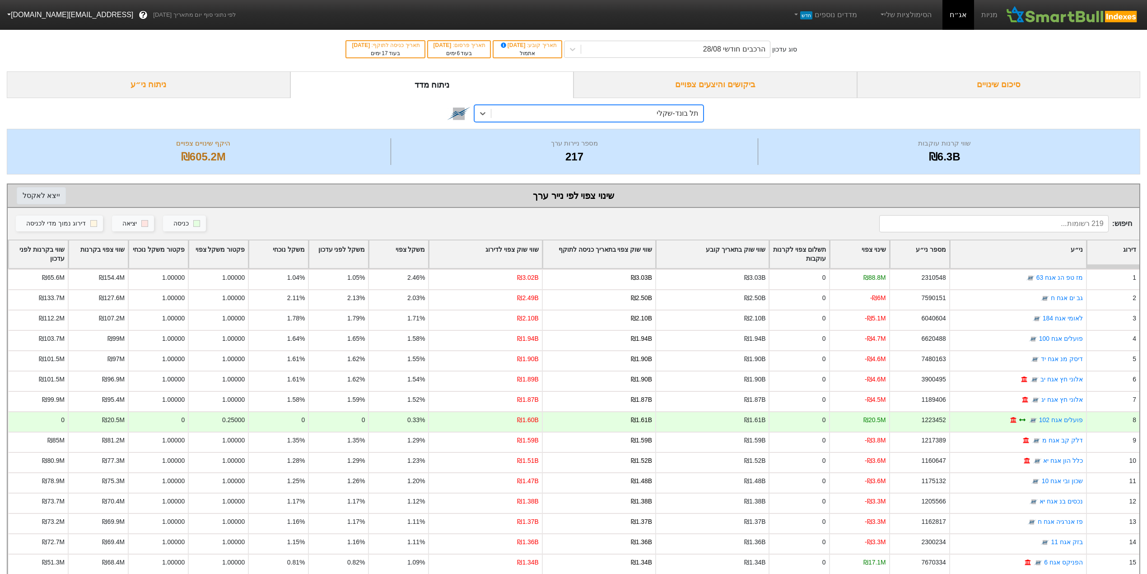
click at [28, 192] on button "ייצא ל אקסל" at bounding box center [41, 195] width 49 height 17
click at [662, 116] on div "תל בונד-שקלי" at bounding box center [678, 113] width 42 height 11
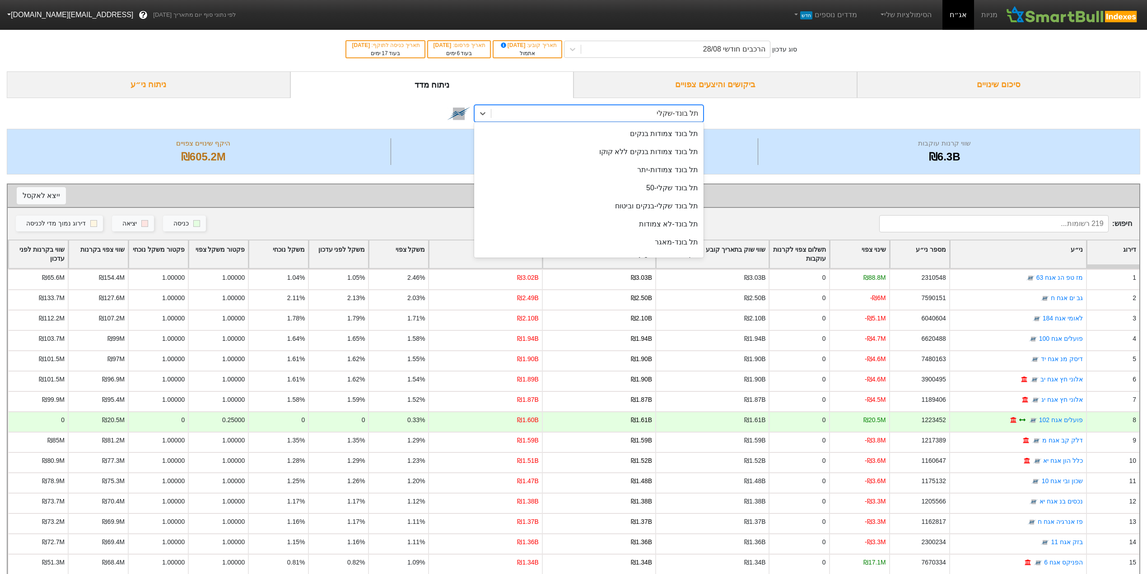
scroll to position [194, 0]
click at [649, 187] on div "תל בונד שקלי-50" at bounding box center [588, 192] width 229 height 18
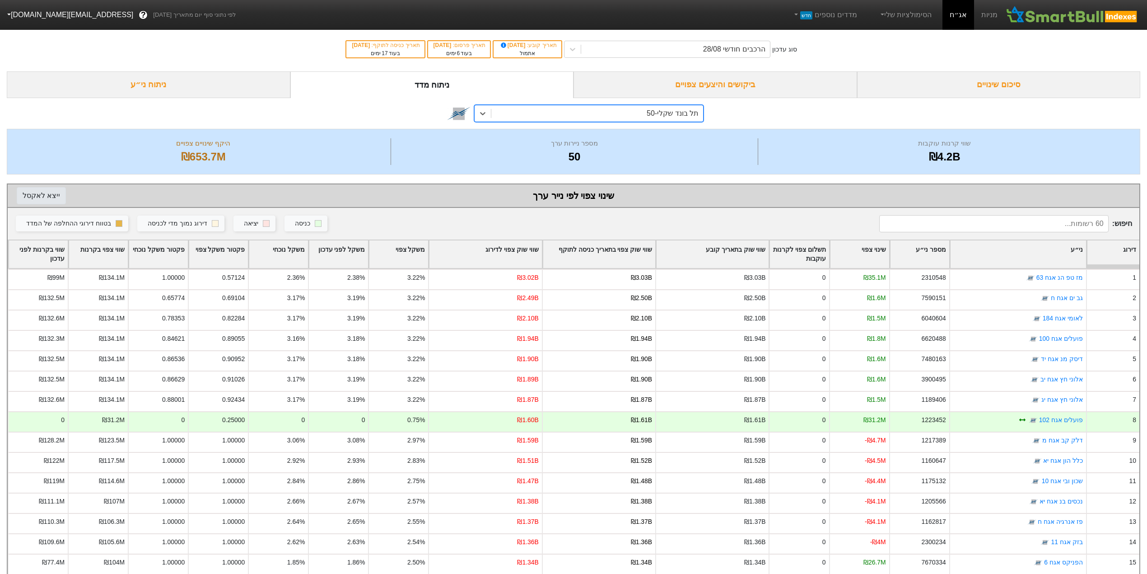
click at [37, 197] on button "ייצא ל אקסל" at bounding box center [41, 195] width 49 height 17
